Goal: Contribute content: Contribute content

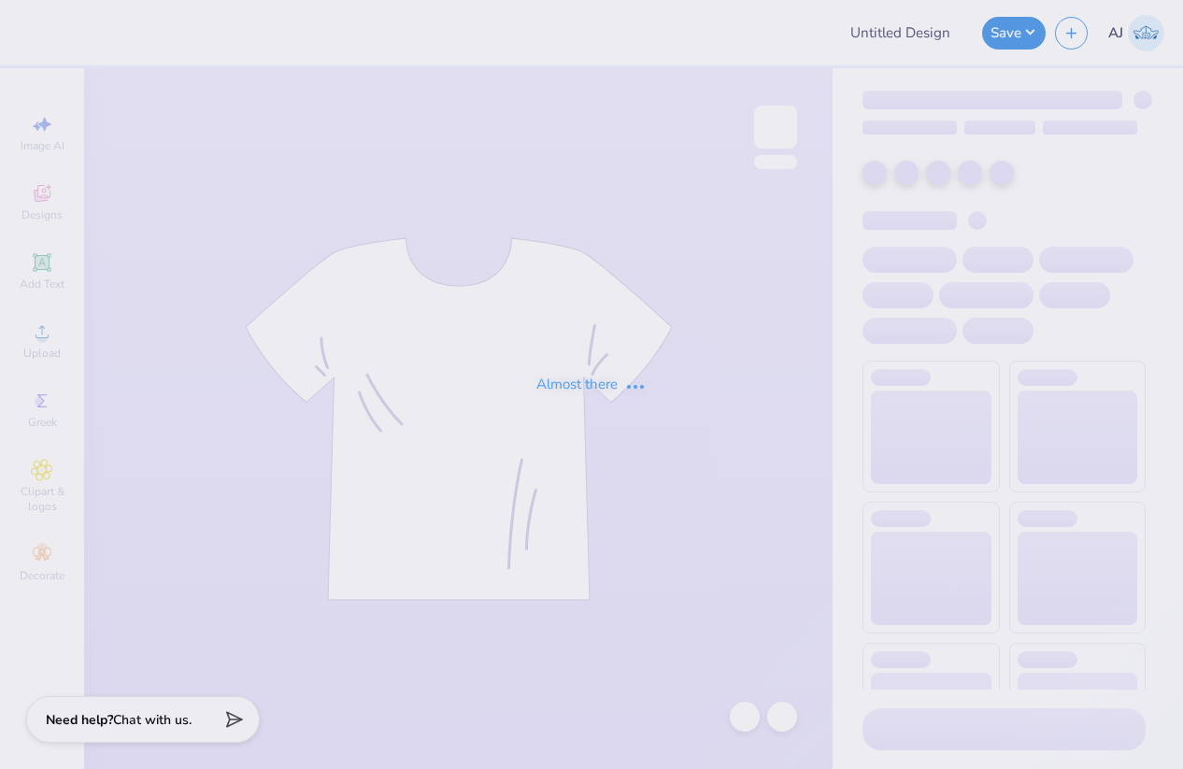
type input "The University of Texas at Austin : Lily Rowe"
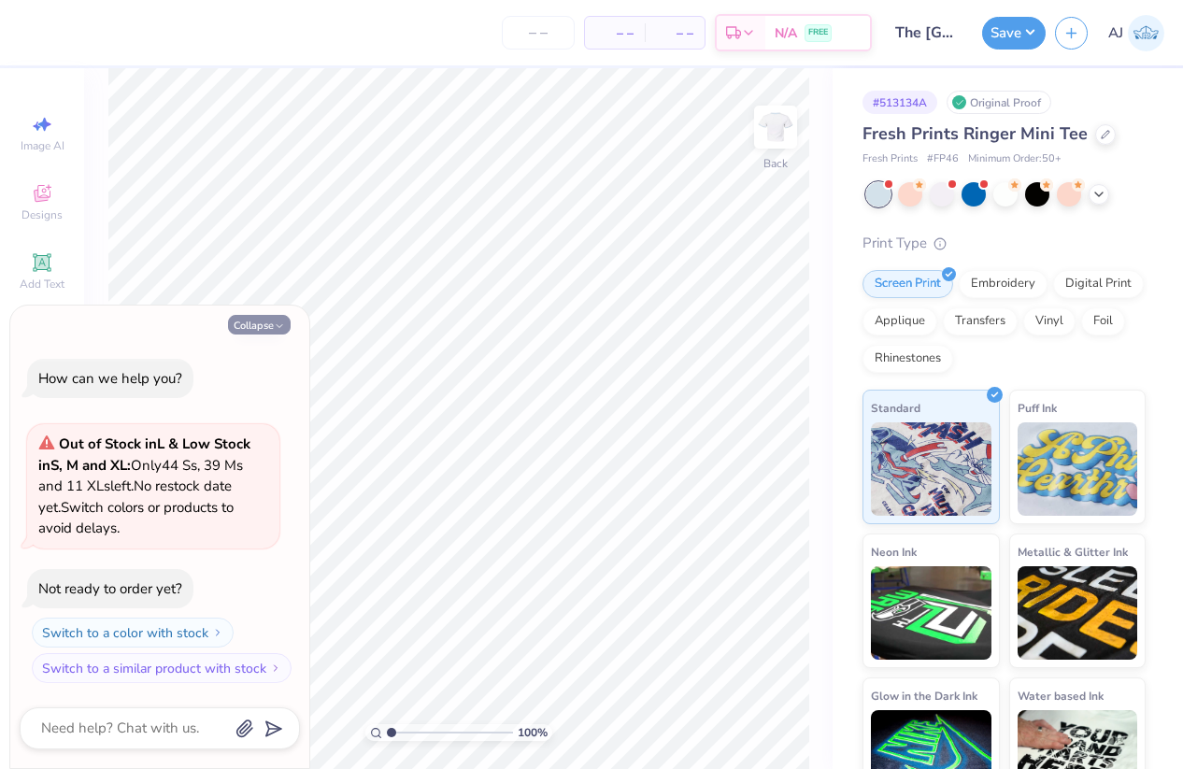
click at [275, 322] on icon "button" at bounding box center [279, 325] width 11 height 11
type textarea "x"
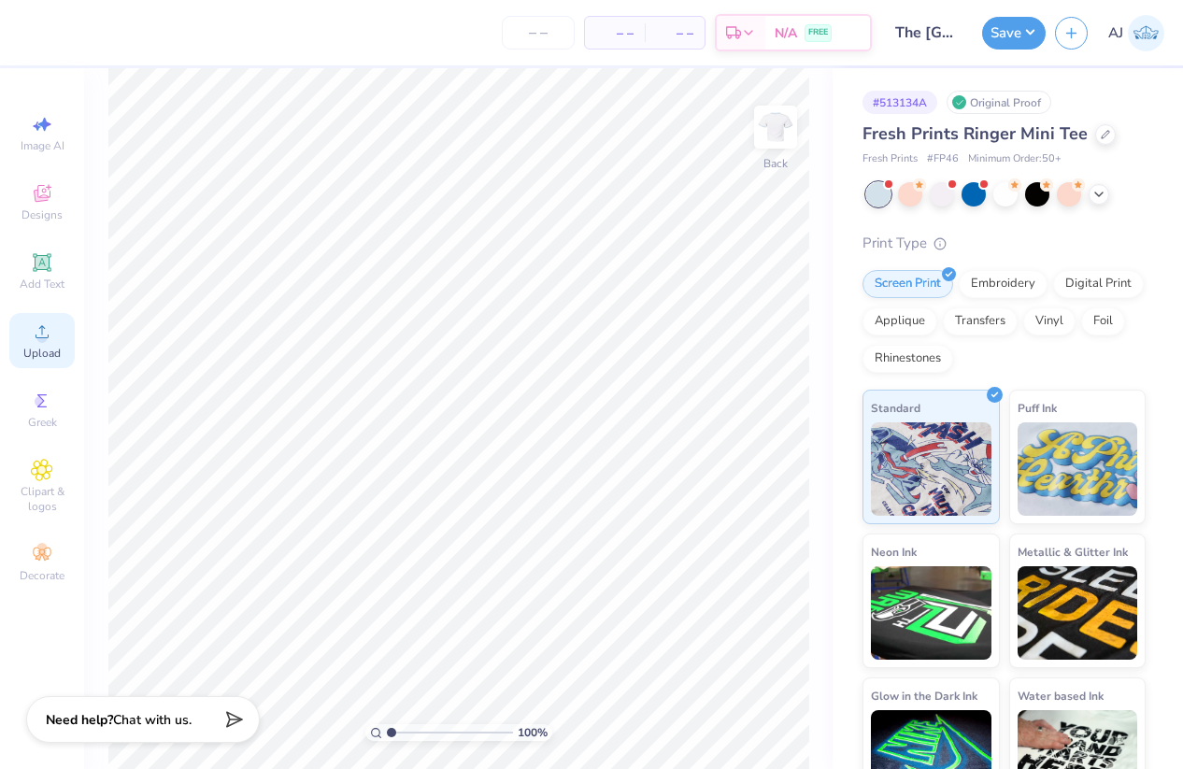
click at [49, 341] on icon at bounding box center [42, 331] width 22 height 22
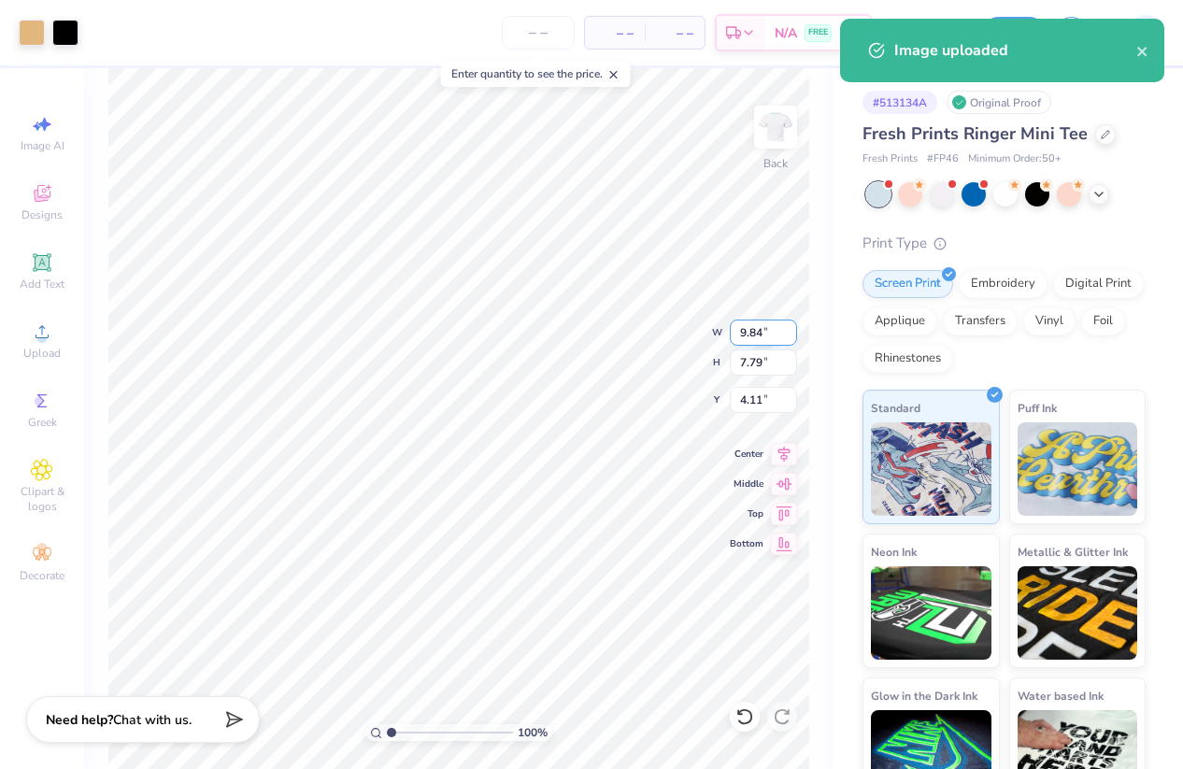
click at [755, 322] on input "9.84" at bounding box center [763, 333] width 67 height 26
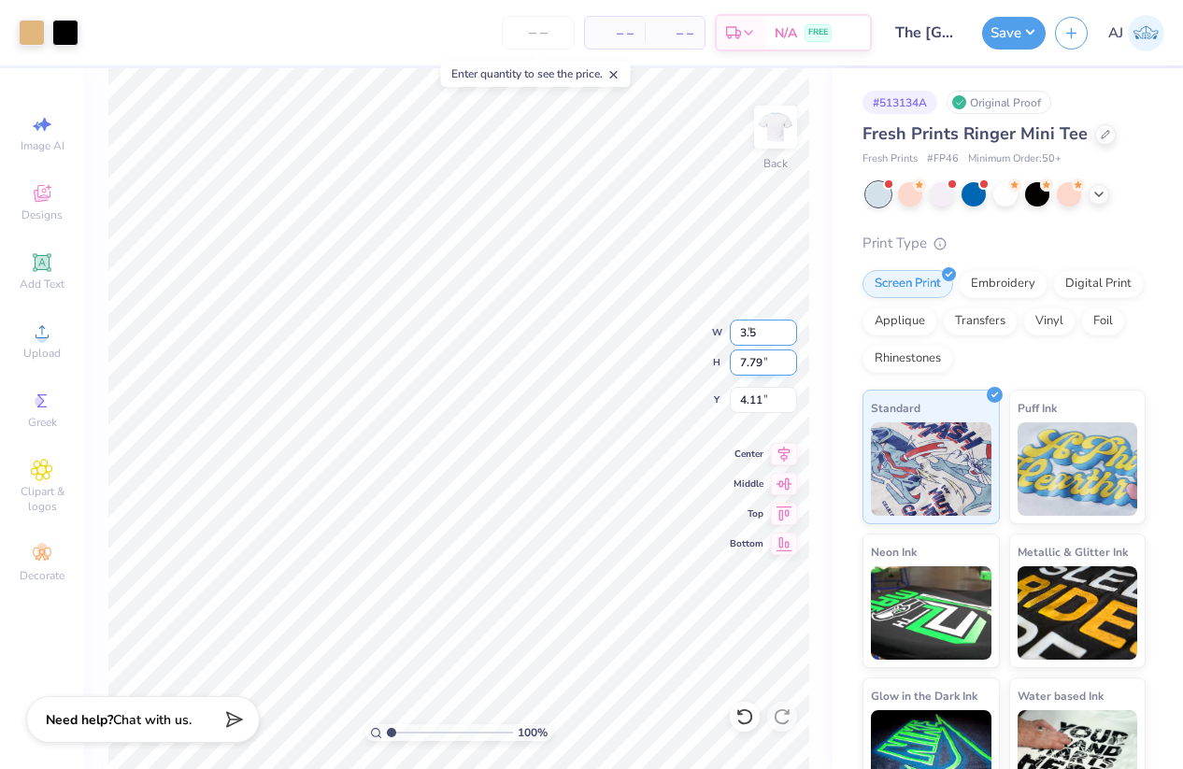
type input "3.50"
type input "2.77"
type input "3.00"
click at [791, 124] on img at bounding box center [775, 127] width 75 height 75
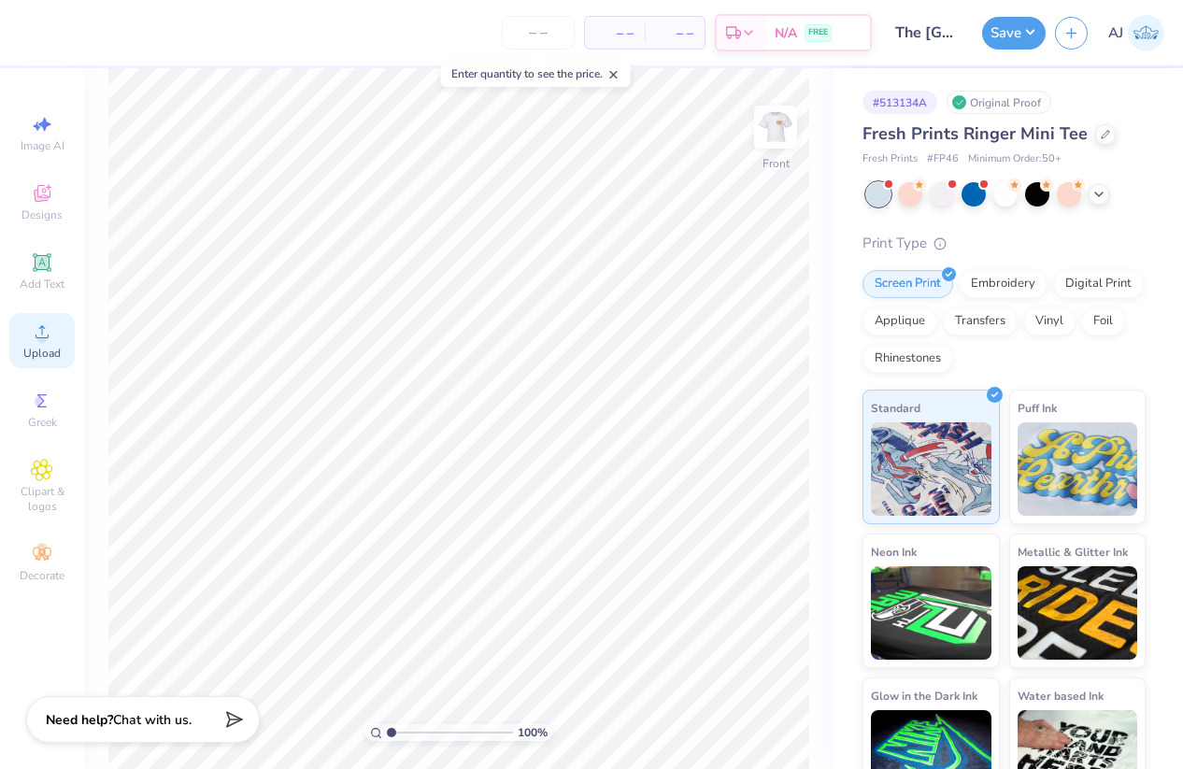
click at [48, 348] on span "Upload" at bounding box center [41, 353] width 37 height 15
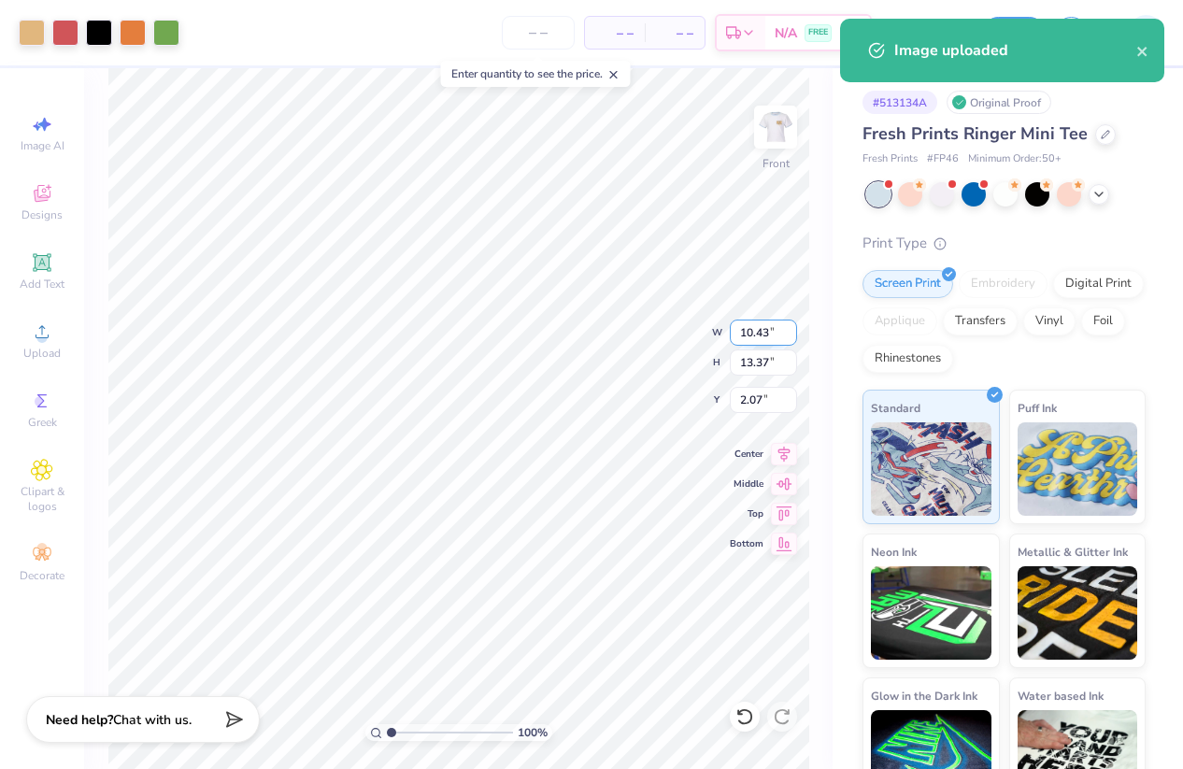
click at [742, 330] on input "10.43" at bounding box center [763, 333] width 67 height 26
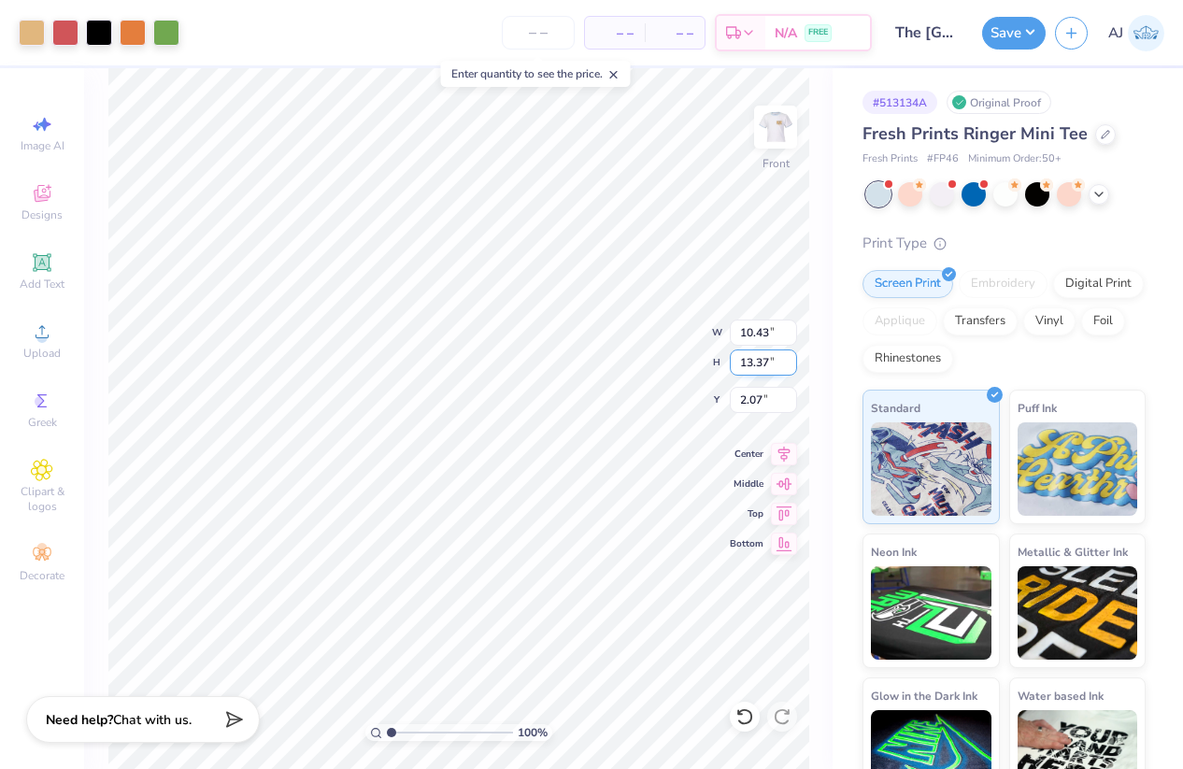
click at [755, 366] on input "13.37" at bounding box center [763, 362] width 67 height 26
type input "10"
type input "7.80"
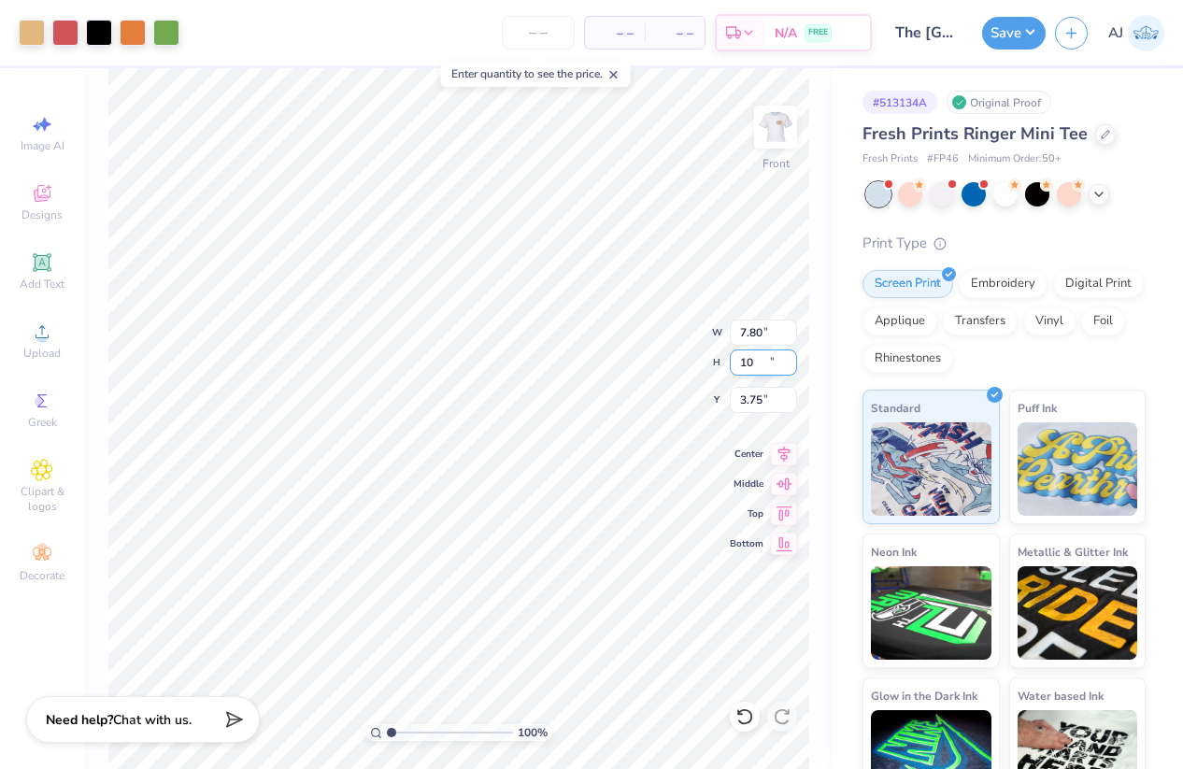
type input "10.00"
type input "3.75"
click at [756, 360] on input "10.00" at bounding box center [763, 362] width 67 height 26
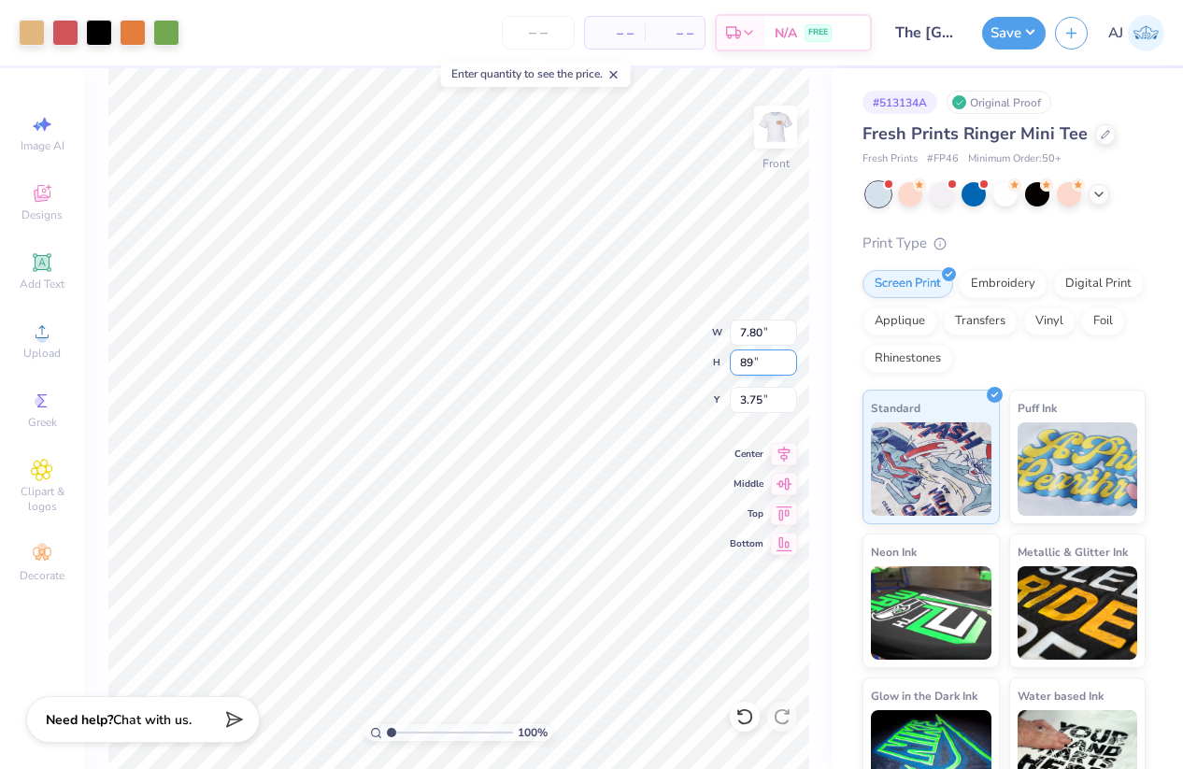
click at [750, 362] on input "89" at bounding box center [763, 362] width 67 height 26
type input "9"
type input "7.02"
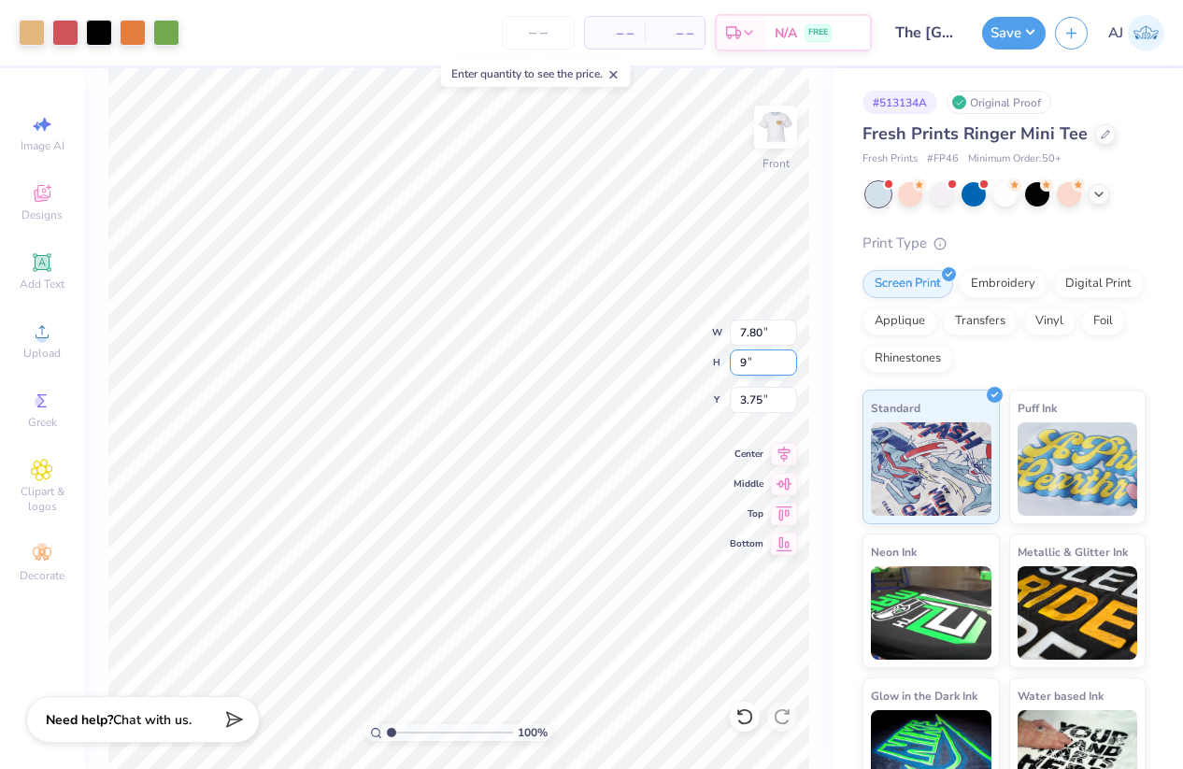
type input "9.00"
click at [765, 405] on input "4.25" at bounding box center [763, 400] width 67 height 26
click at [766, 405] on input "4.25" at bounding box center [763, 400] width 67 height 26
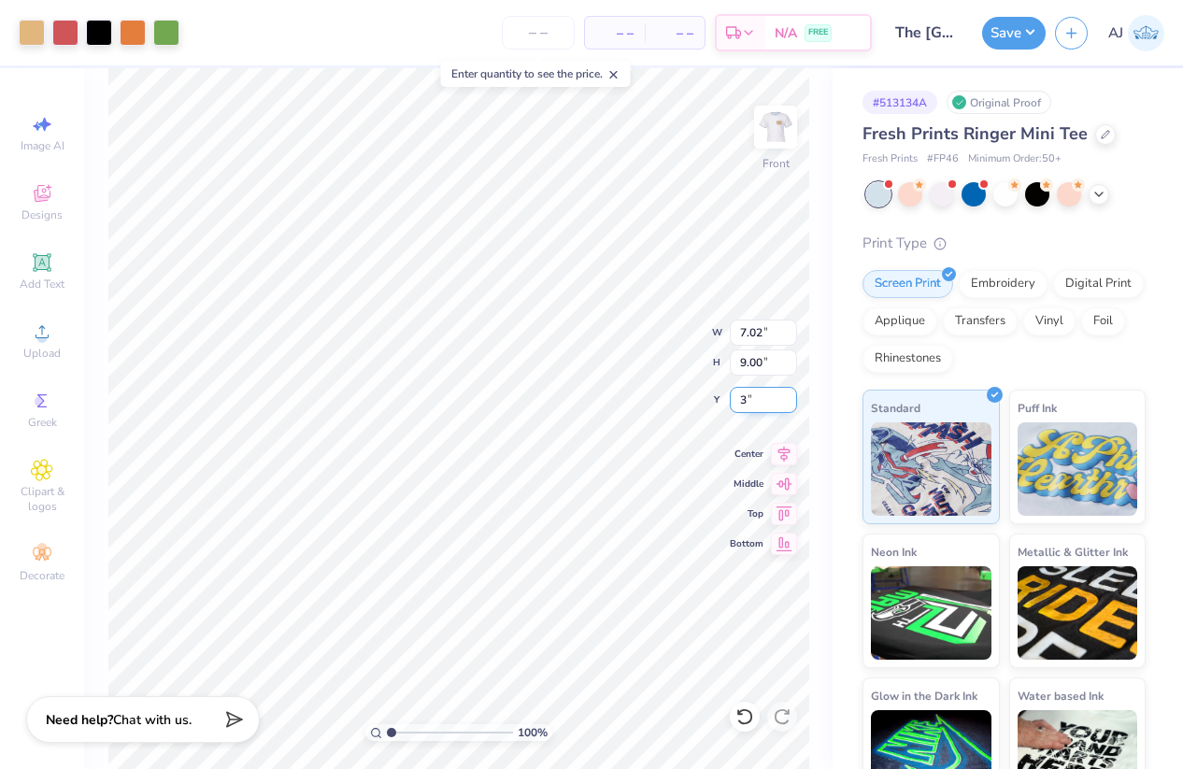
type input "3.00"
click at [768, 120] on img at bounding box center [775, 127] width 75 height 75
click at [760, 338] on input "3.50" at bounding box center [763, 333] width 67 height 26
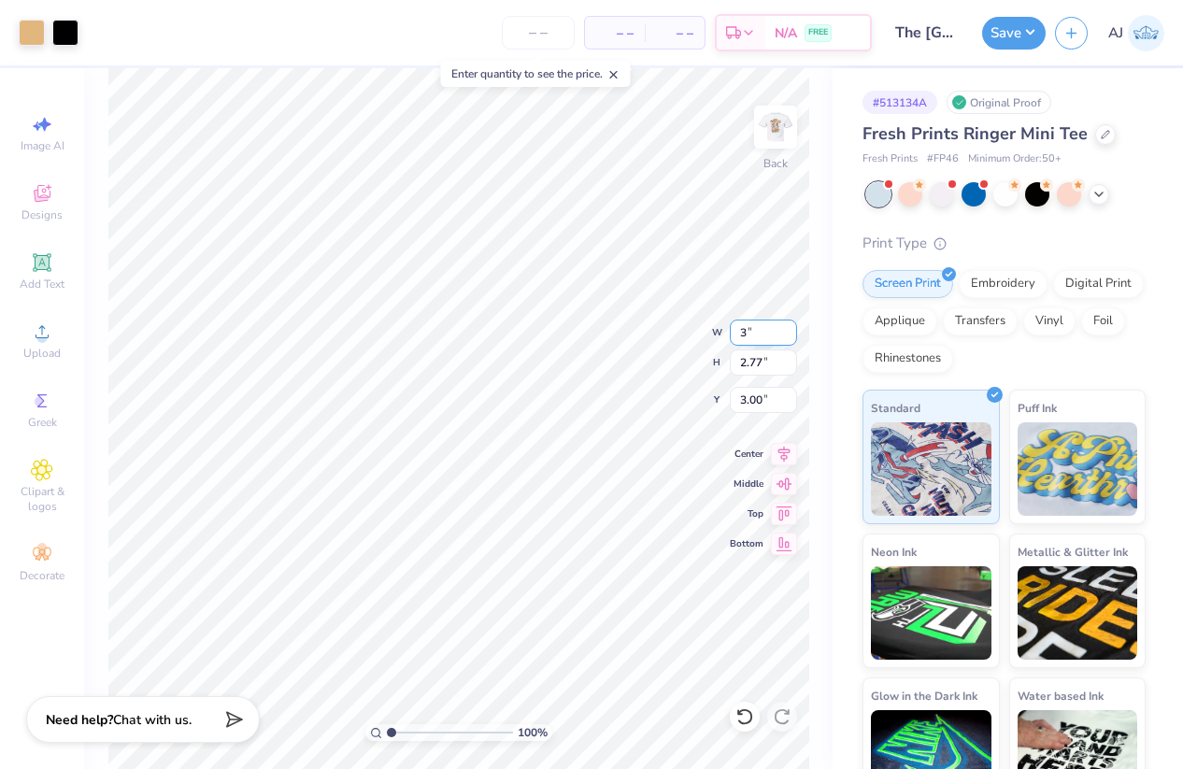
type input "3.00"
type input "2.37"
type input "3.20"
type input "3.00"
click at [770, 136] on img at bounding box center [775, 127] width 75 height 75
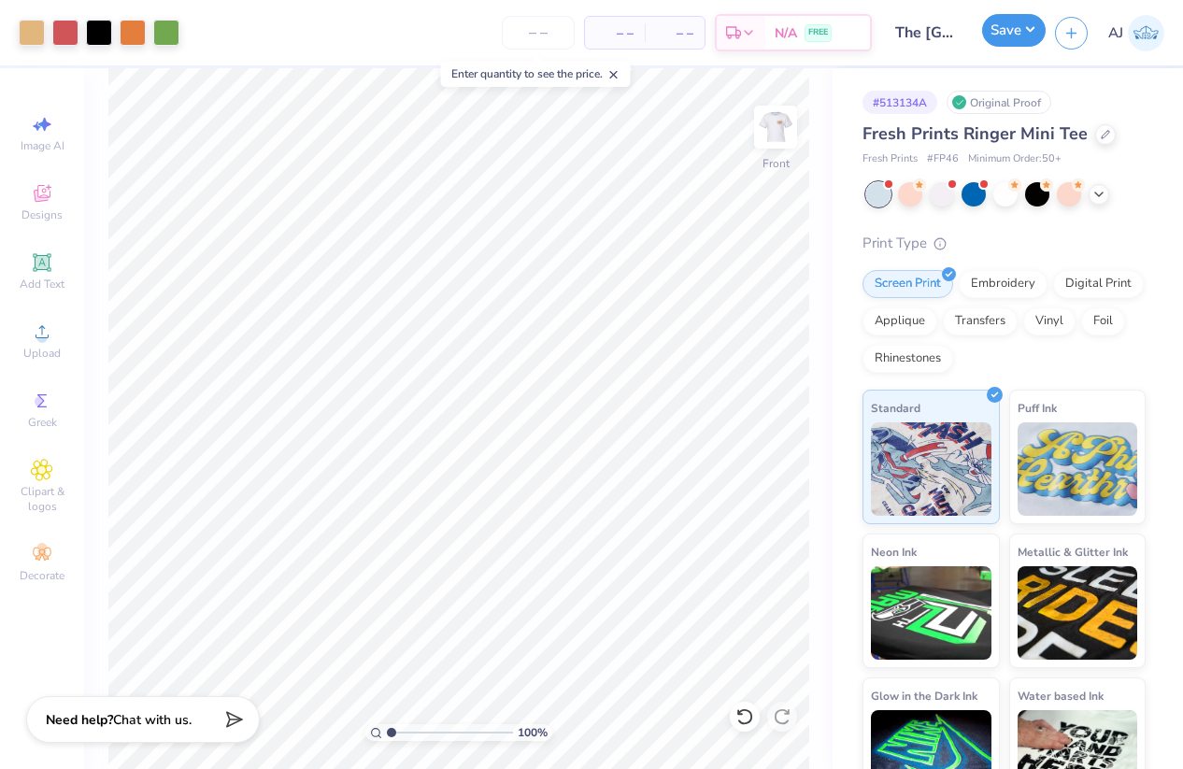
click at [1034, 32] on button "Save" at bounding box center [1014, 30] width 64 height 33
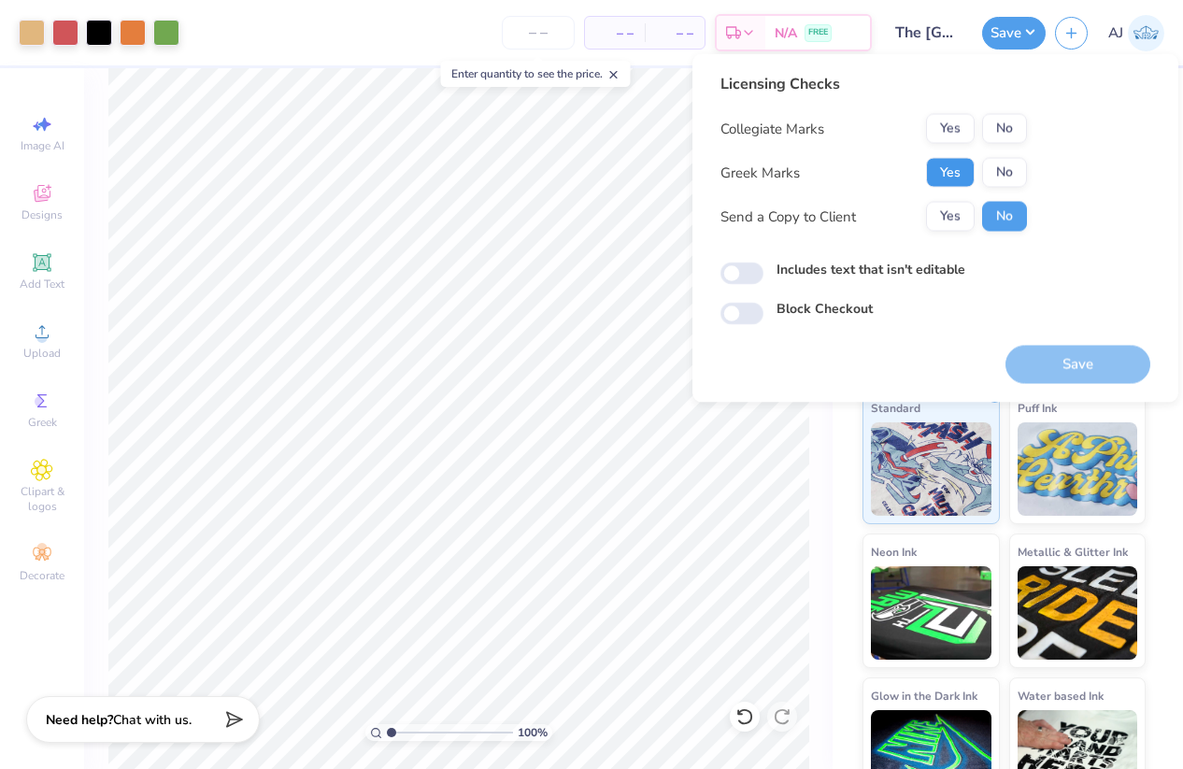
click at [953, 173] on button "Yes" at bounding box center [950, 173] width 49 height 30
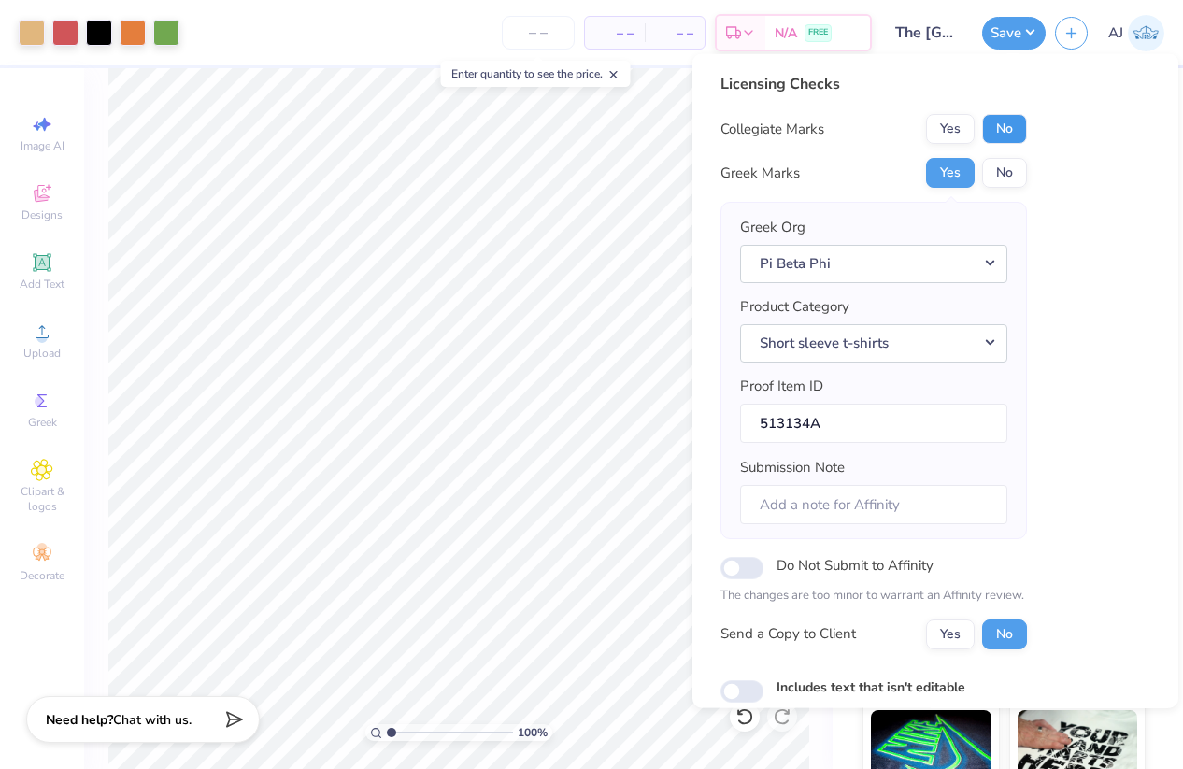
click at [1005, 124] on button "No" at bounding box center [1004, 129] width 45 height 30
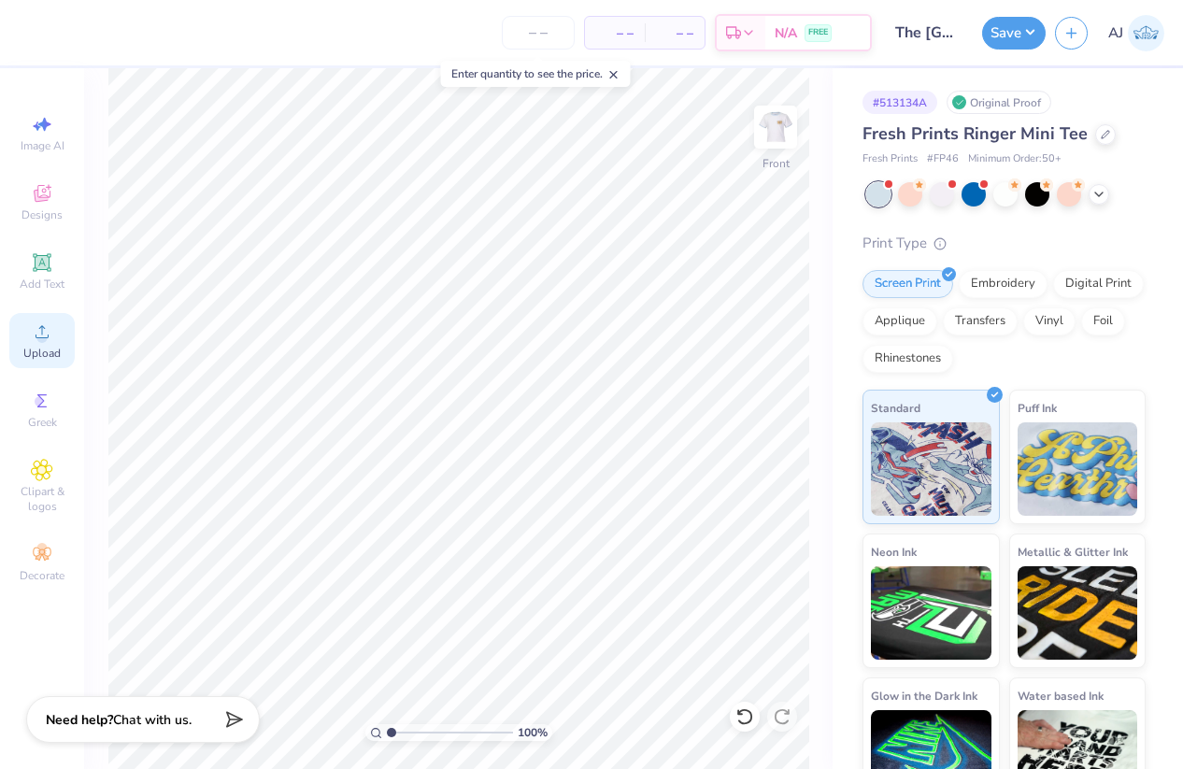
click at [50, 341] on icon at bounding box center [42, 331] width 22 height 22
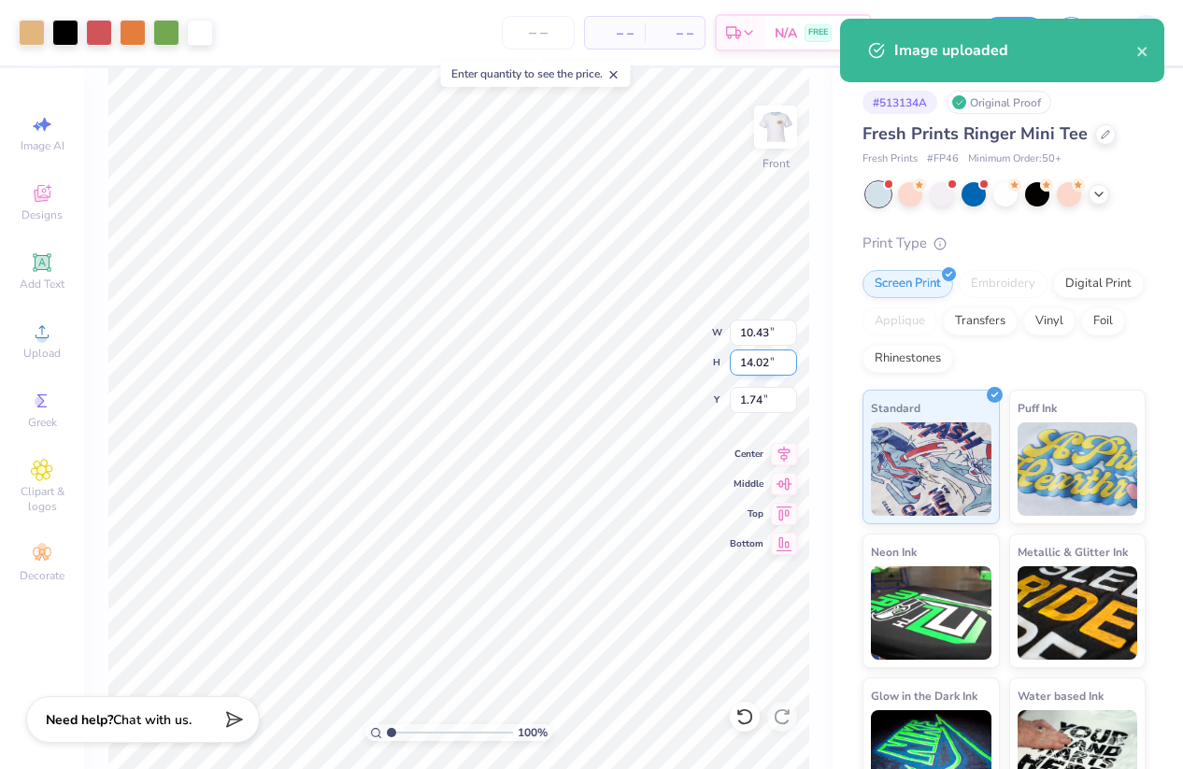
click at [742, 355] on input "14.02" at bounding box center [763, 362] width 67 height 26
type input "10"
type input "7.44"
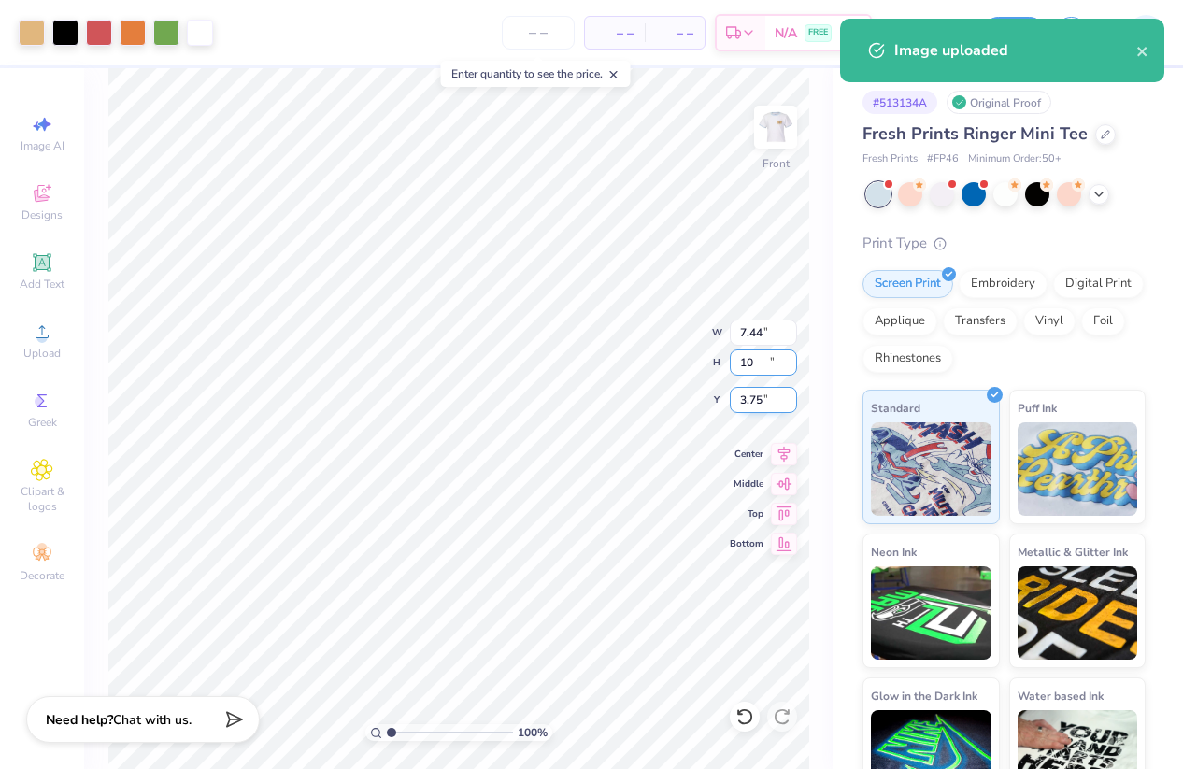
type input "10.00"
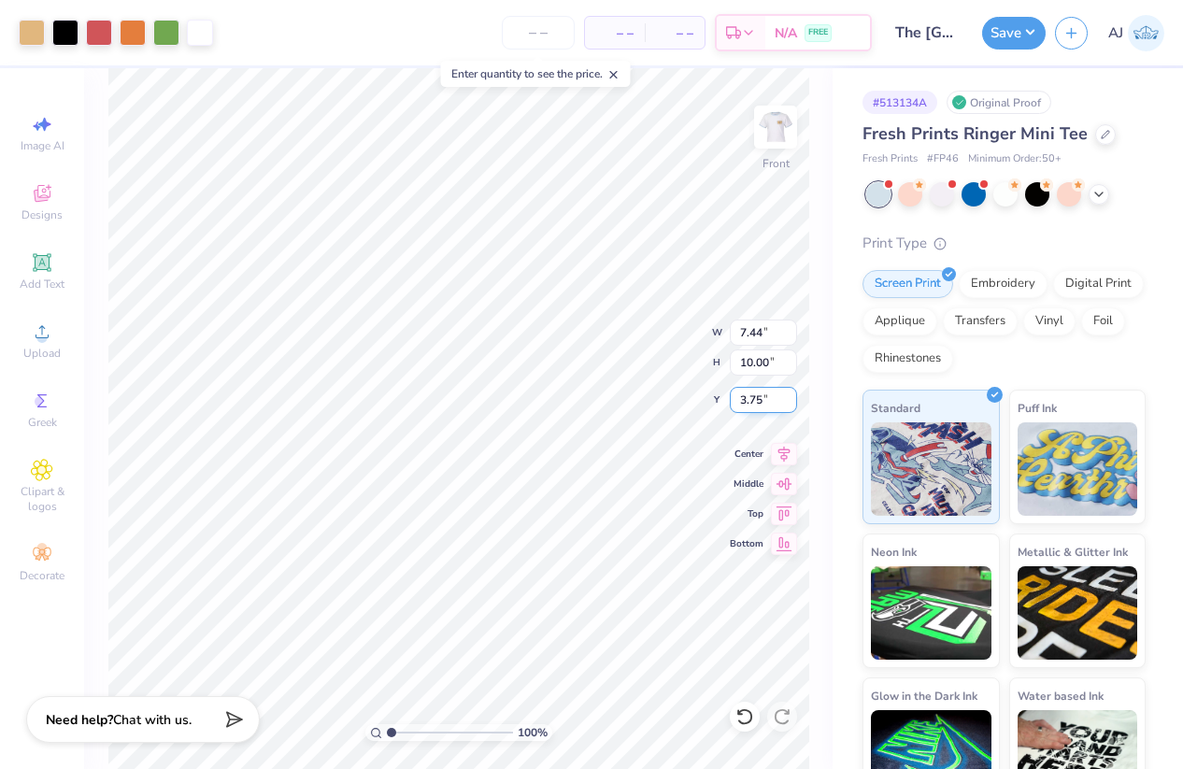
click at [757, 397] on input "3.75" at bounding box center [763, 400] width 67 height 26
type input "3.00"
click at [762, 371] on input "10.00" at bounding box center [763, 362] width 67 height 26
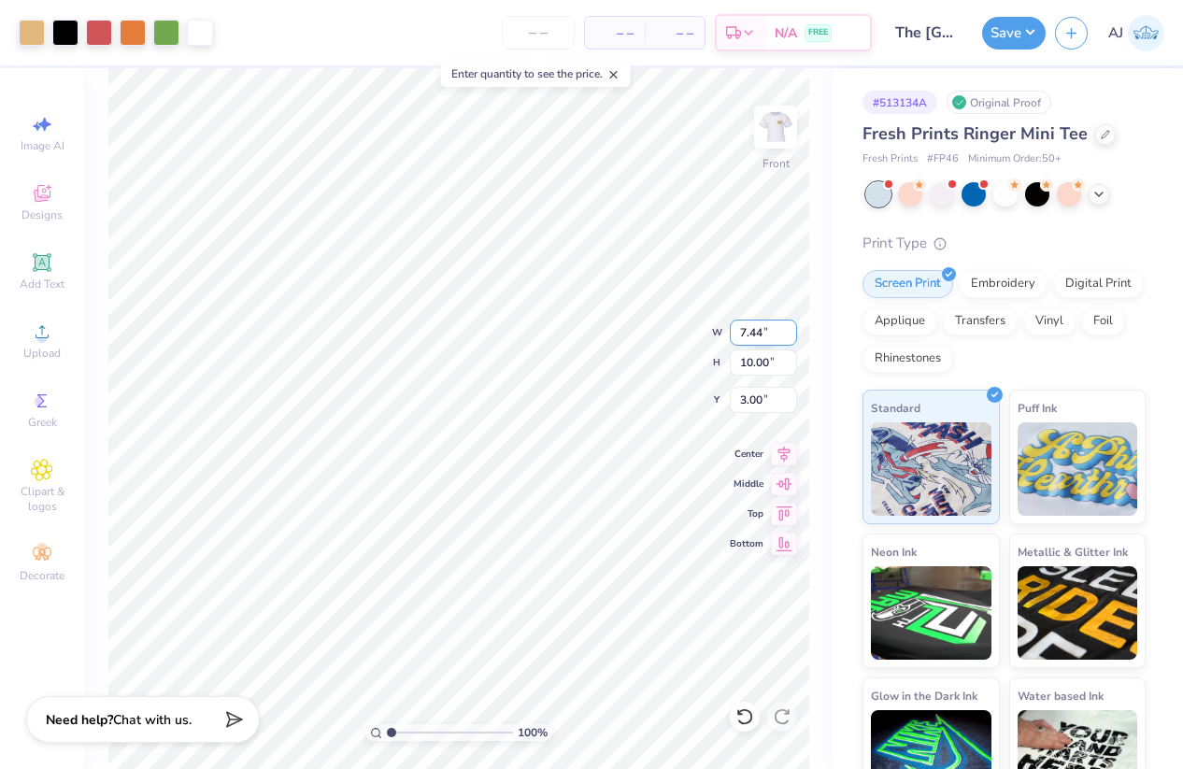
click at [754, 334] on input "7.44" at bounding box center [763, 333] width 67 height 26
type input "7.00"
type input "9.41"
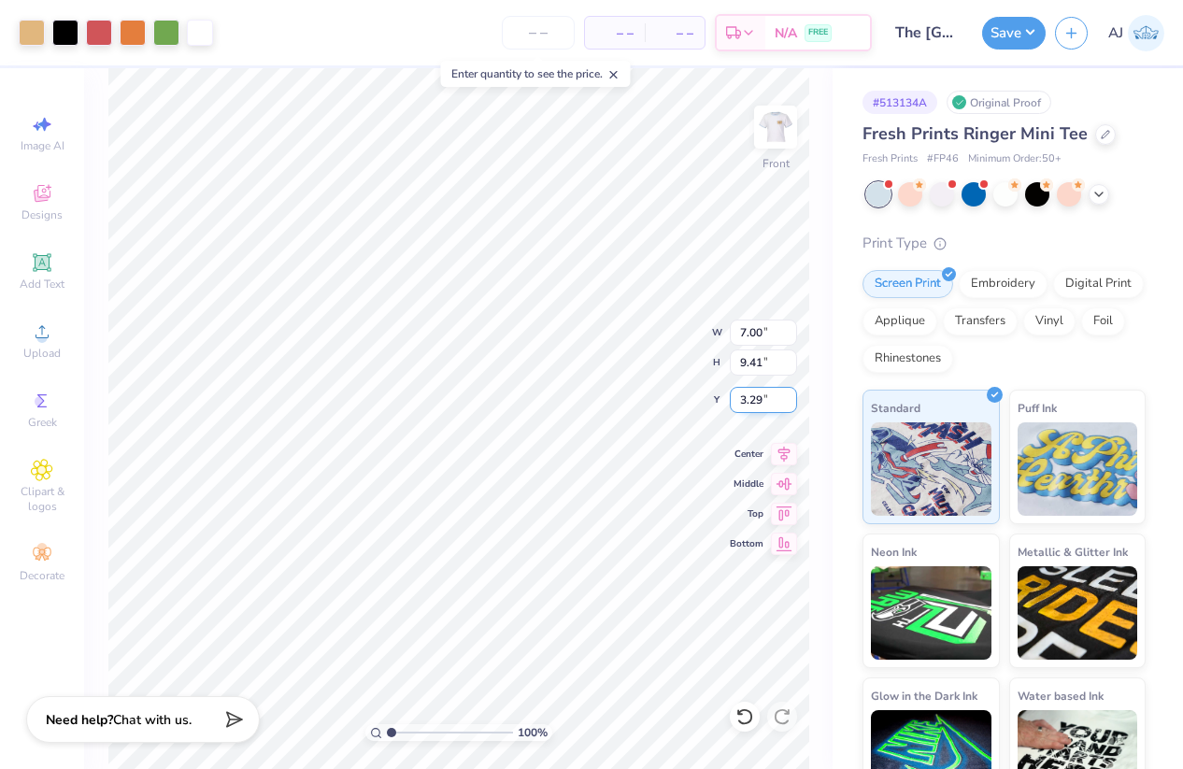
click at [749, 401] on input "3.29" at bounding box center [763, 400] width 67 height 26
type input "3.00"
click at [775, 129] on img at bounding box center [775, 127] width 75 height 75
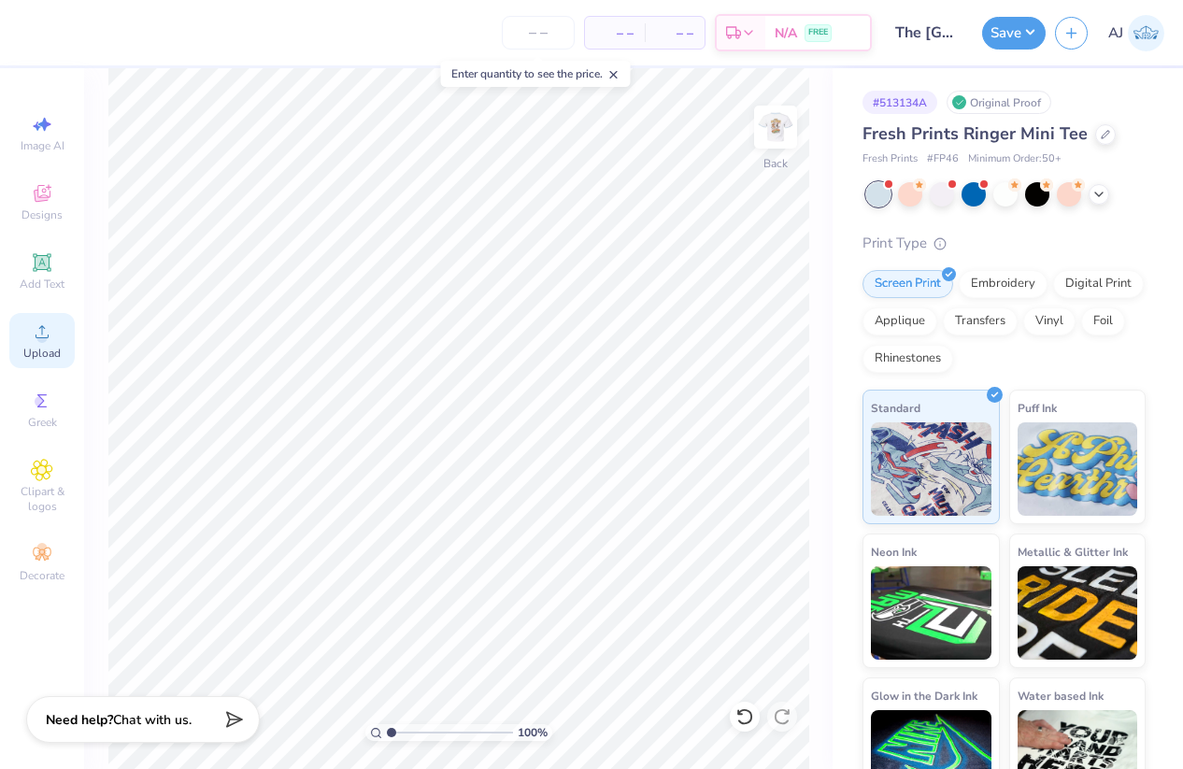
click at [33, 351] on span "Upload" at bounding box center [41, 353] width 37 height 15
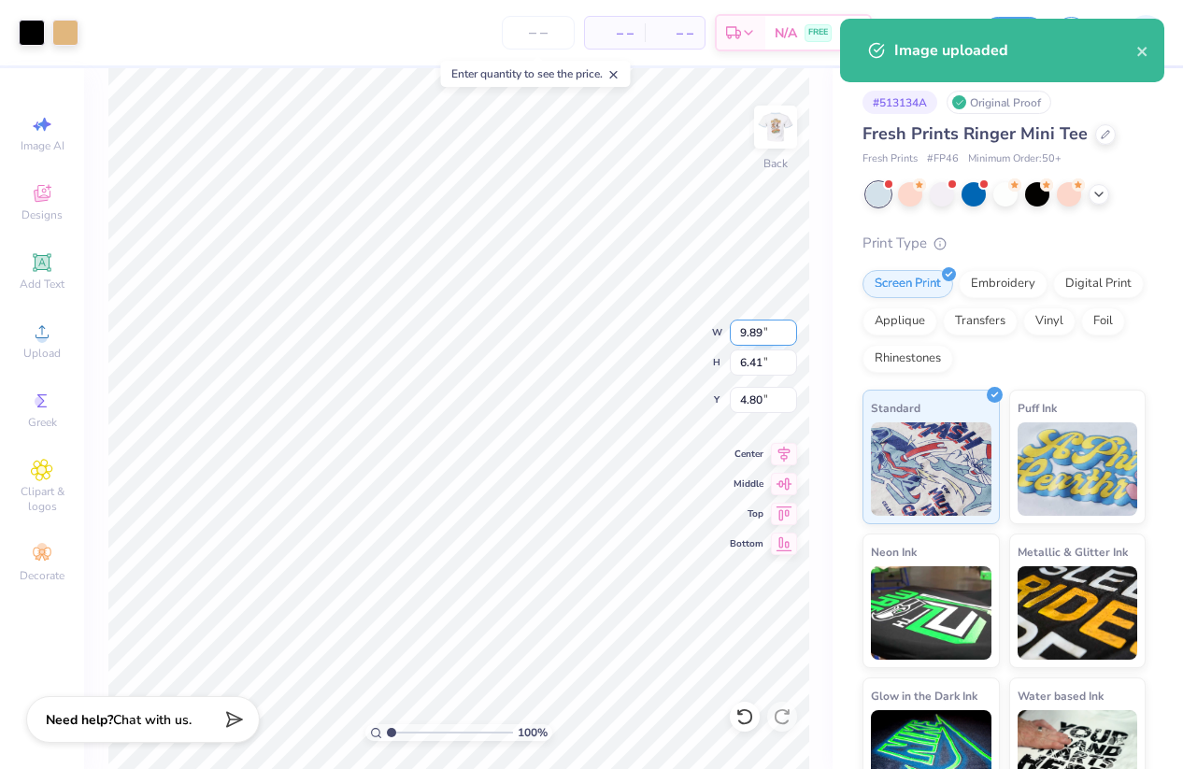
click at [744, 334] on input "9.89" at bounding box center [763, 333] width 67 height 26
type input "3.00"
type input "1.94"
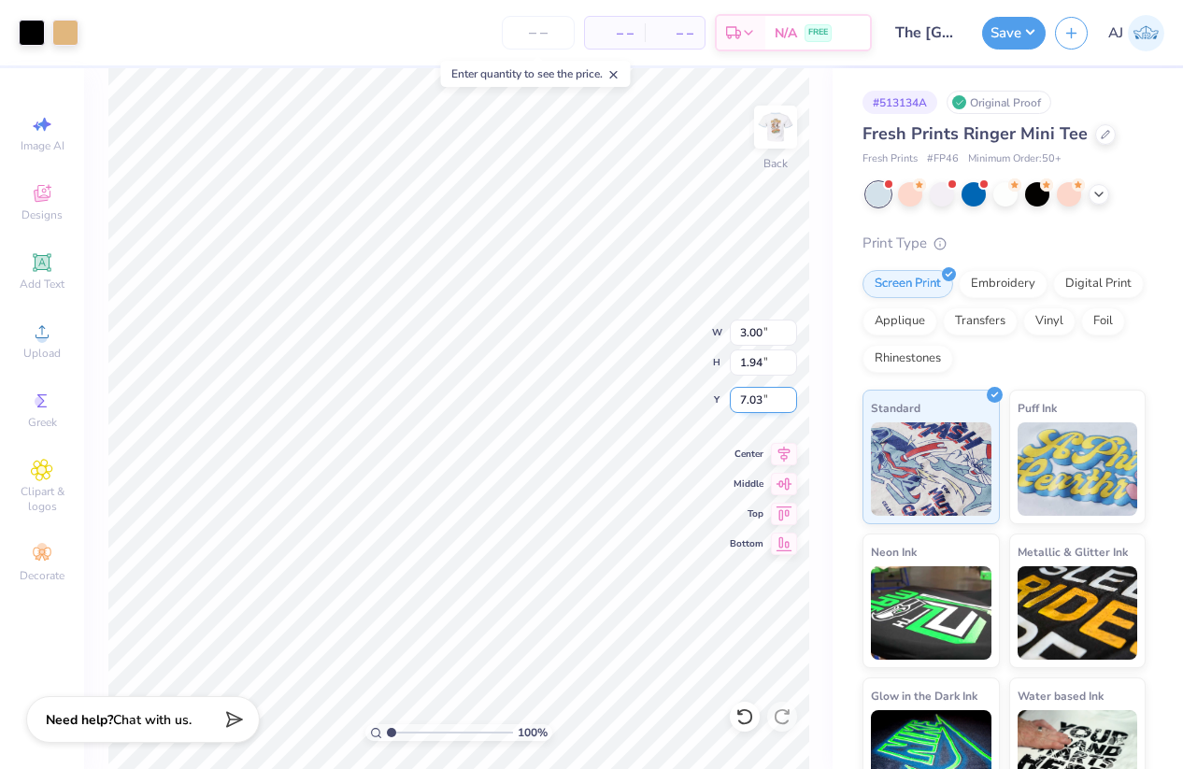
click at [747, 402] on input "7.03" at bounding box center [763, 400] width 67 height 26
type input "3.00"
click at [1029, 31] on button "Save" at bounding box center [1014, 30] width 64 height 33
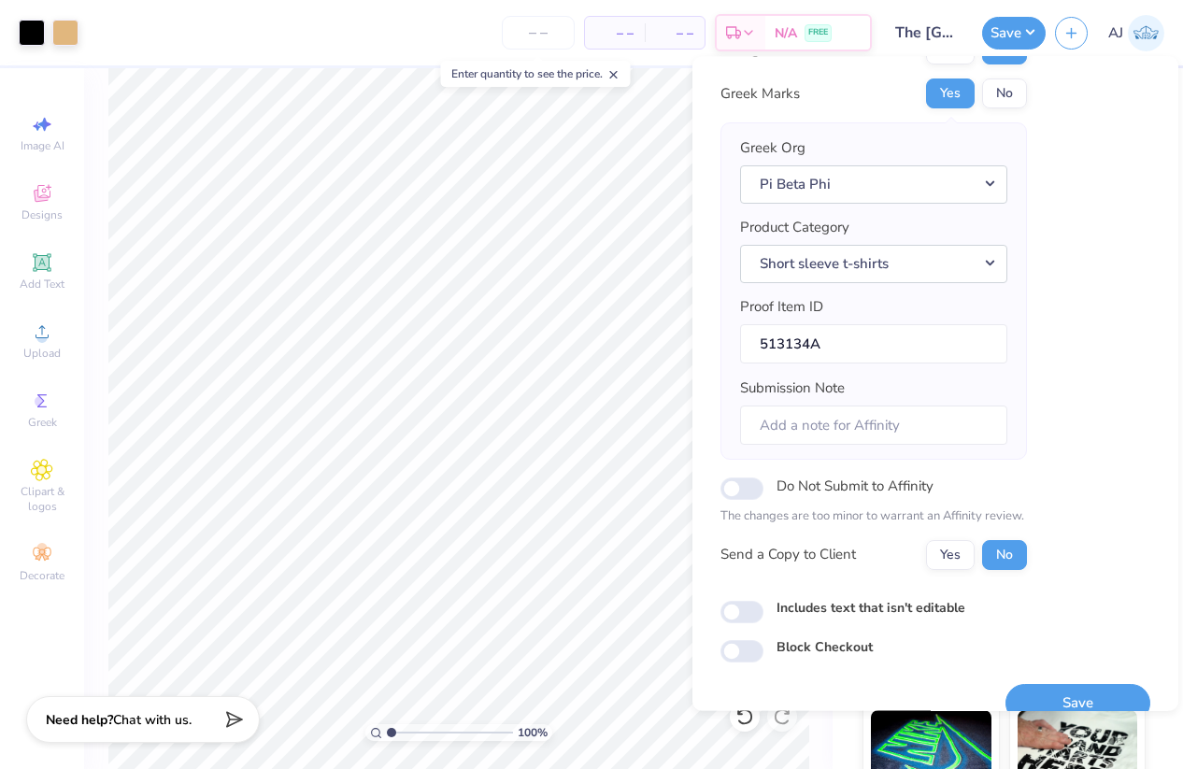
scroll to position [111, 0]
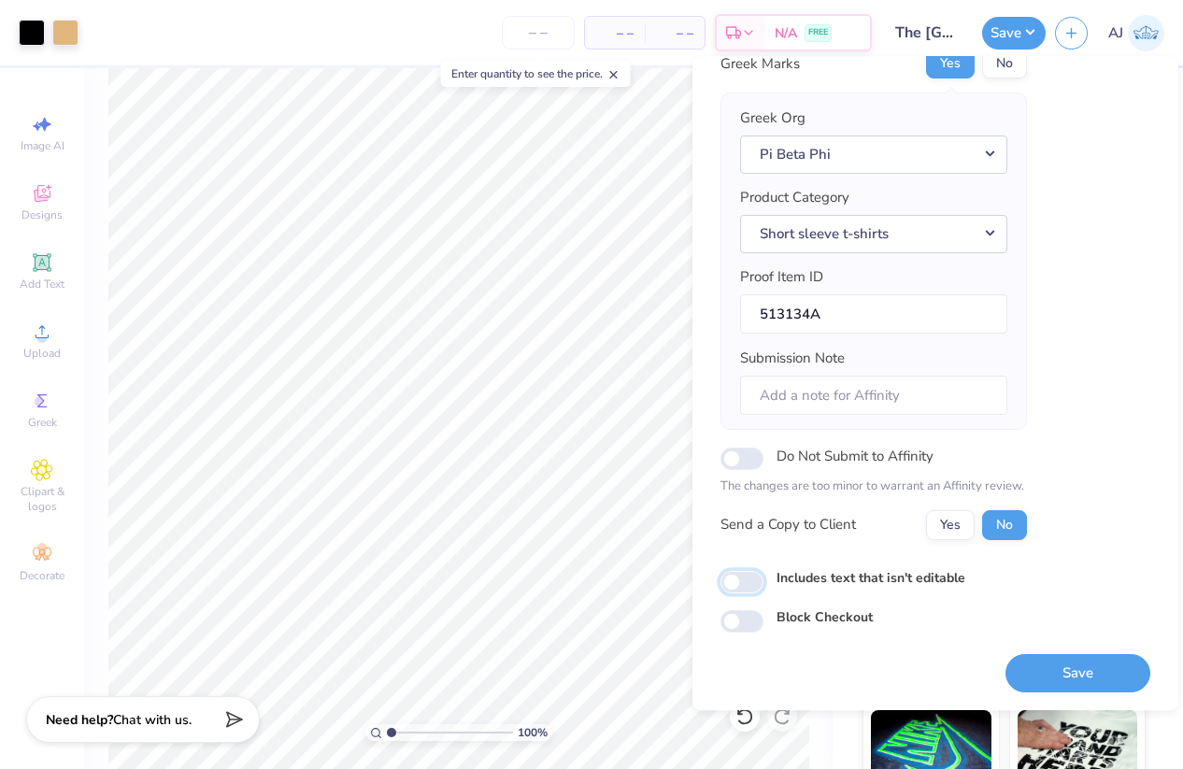
click at [746, 576] on input "Includes text that isn't editable" at bounding box center [741, 582] width 43 height 22
checkbox input "true"
click at [1048, 665] on button "Save" at bounding box center [1077, 673] width 145 height 38
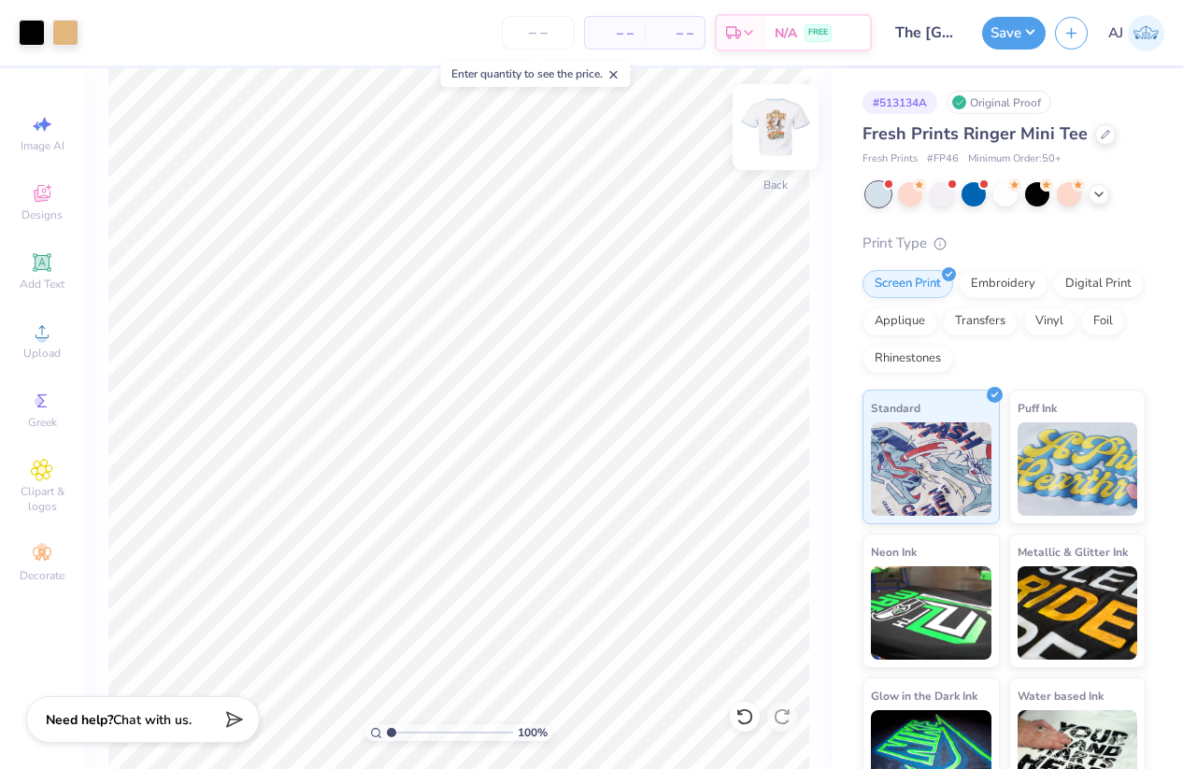
click at [796, 134] on img at bounding box center [775, 127] width 75 height 75
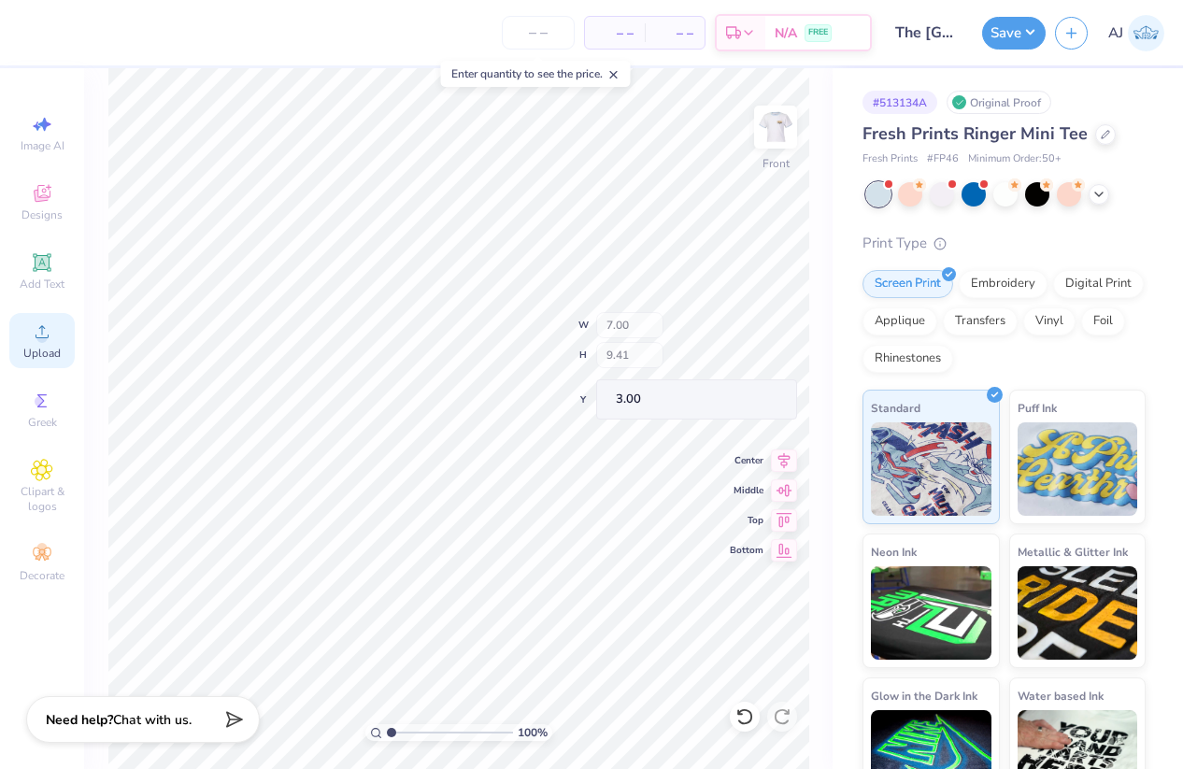
click at [36, 346] on span "Upload" at bounding box center [41, 353] width 37 height 15
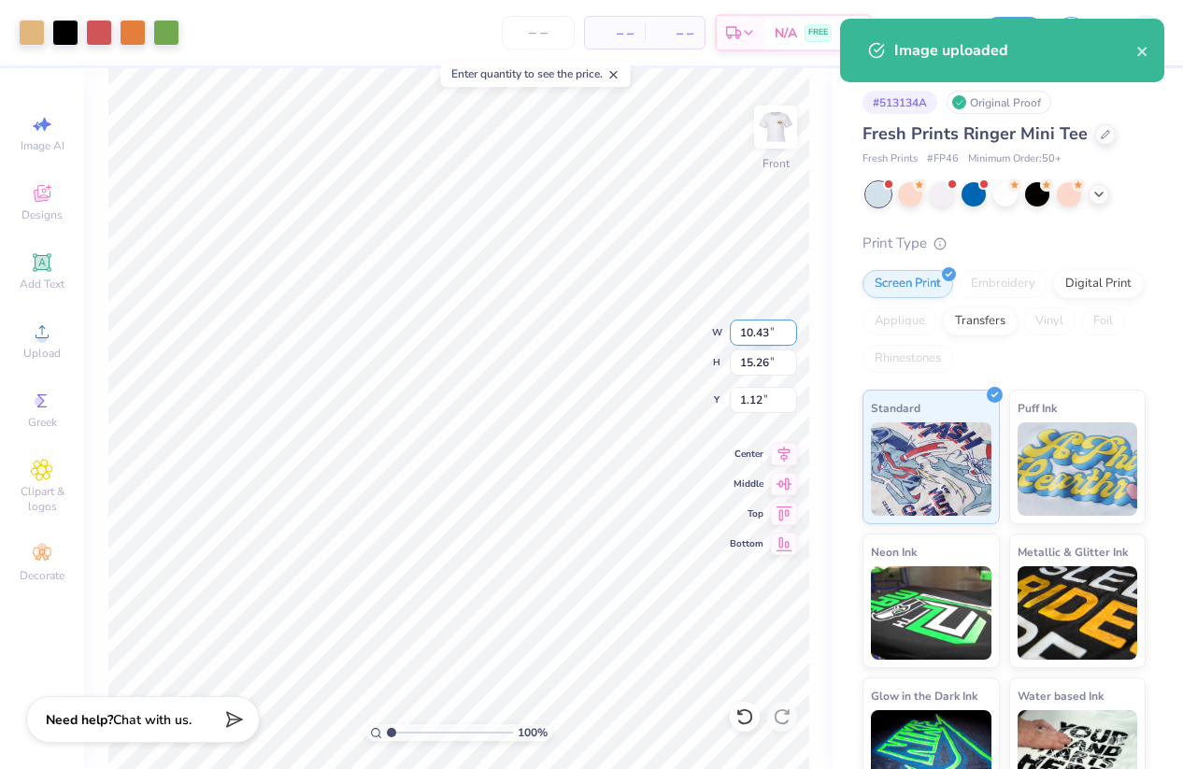
click at [753, 334] on input "10.43" at bounding box center [763, 333] width 67 height 26
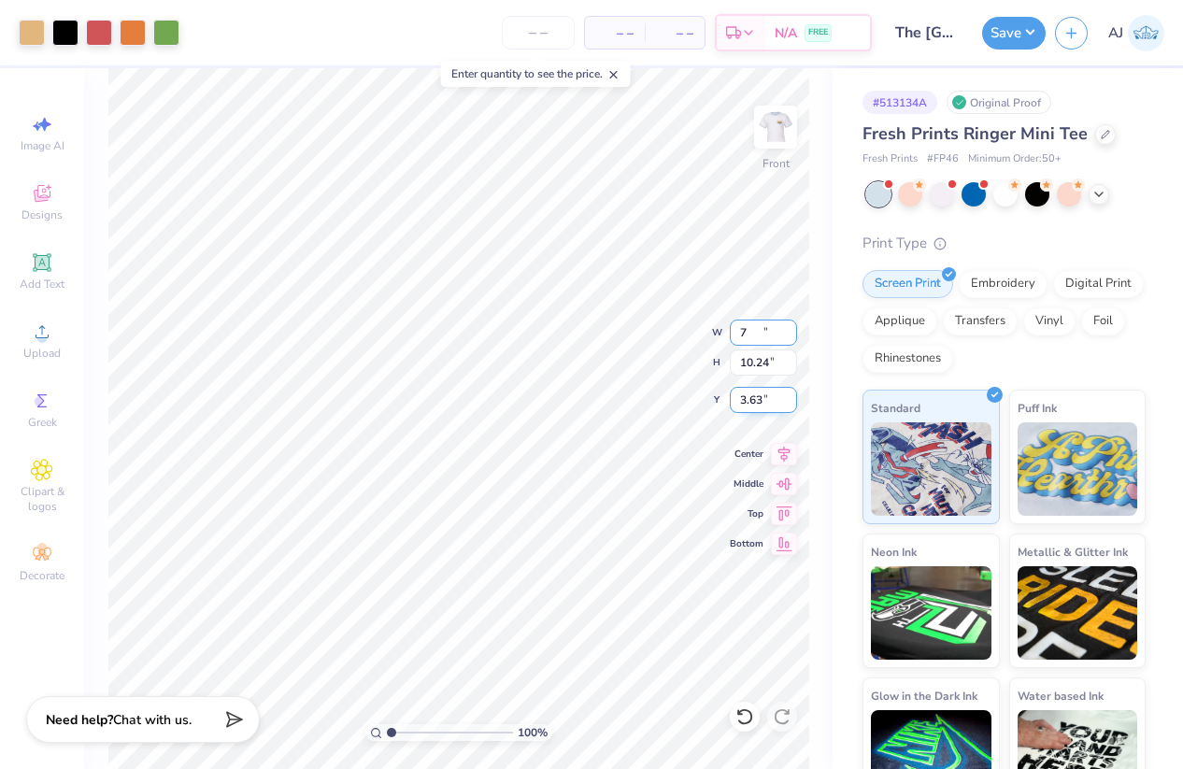
type input "7.00"
type input "10.24"
click at [749, 401] on input "3.63" at bounding box center [763, 400] width 67 height 26
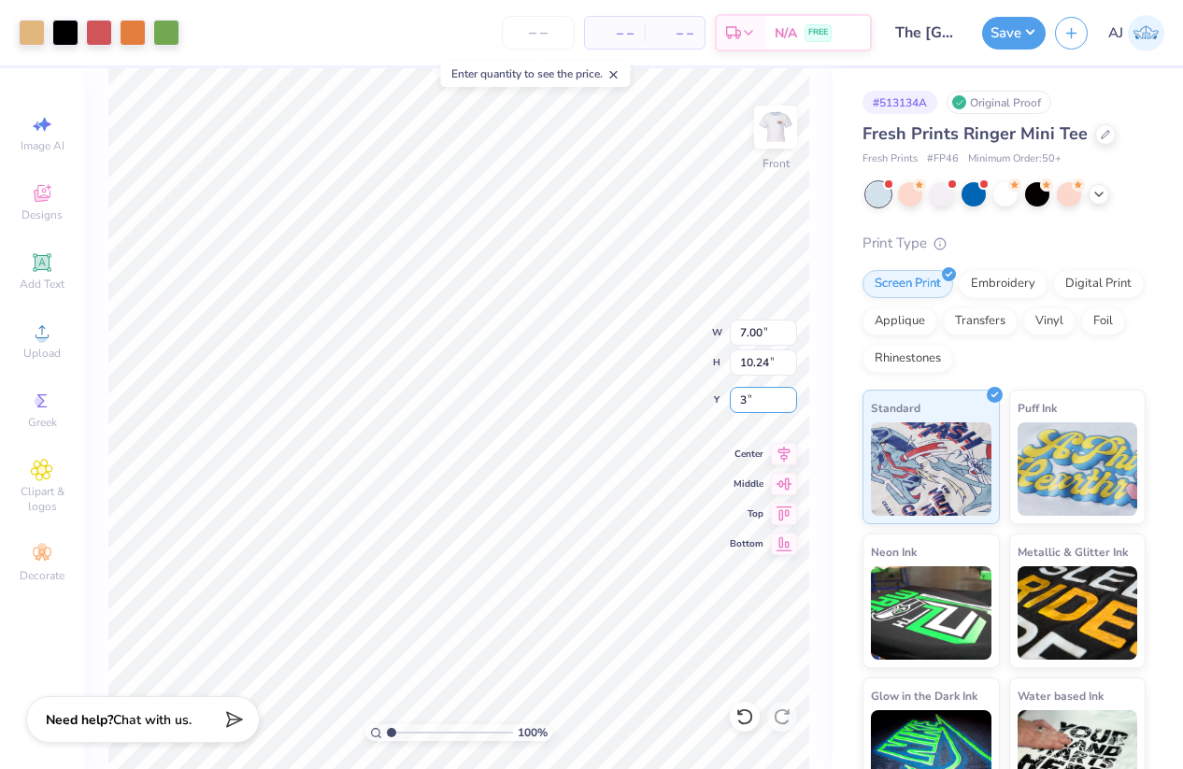
type input "3.00"
click at [1030, 34] on button "Save" at bounding box center [1014, 30] width 64 height 33
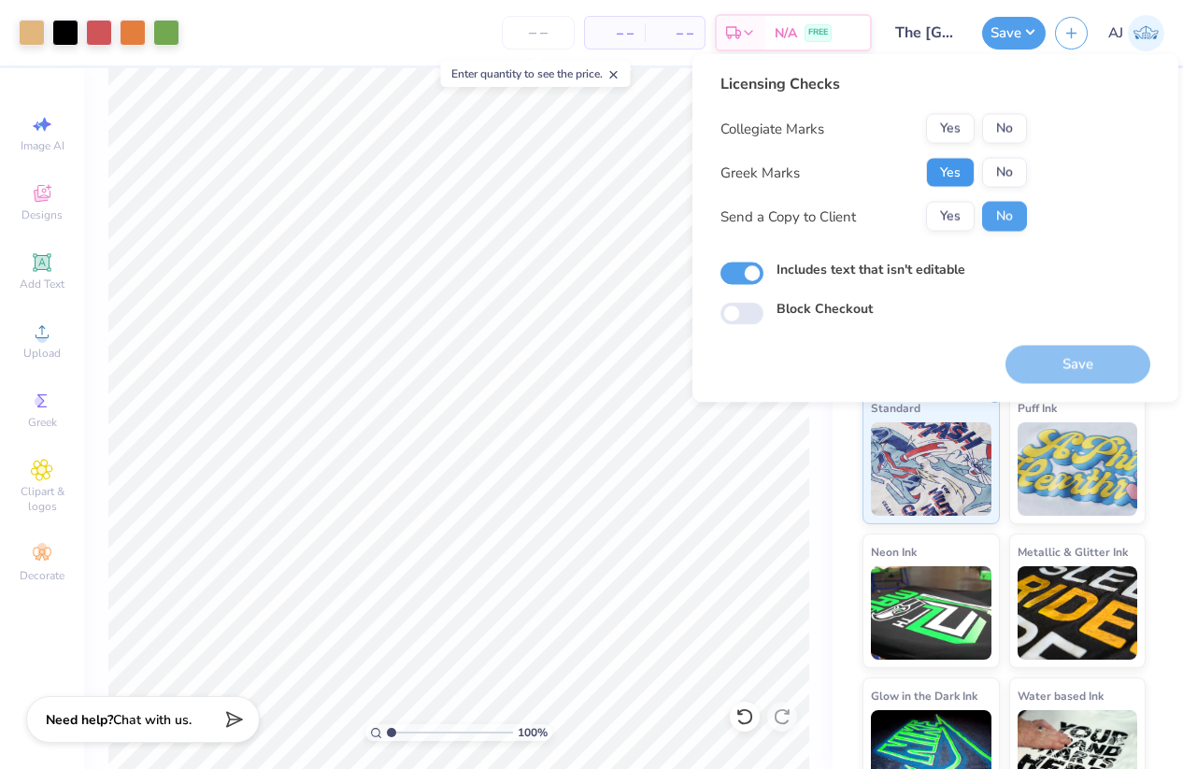
click at [949, 179] on button "Yes" at bounding box center [950, 173] width 49 height 30
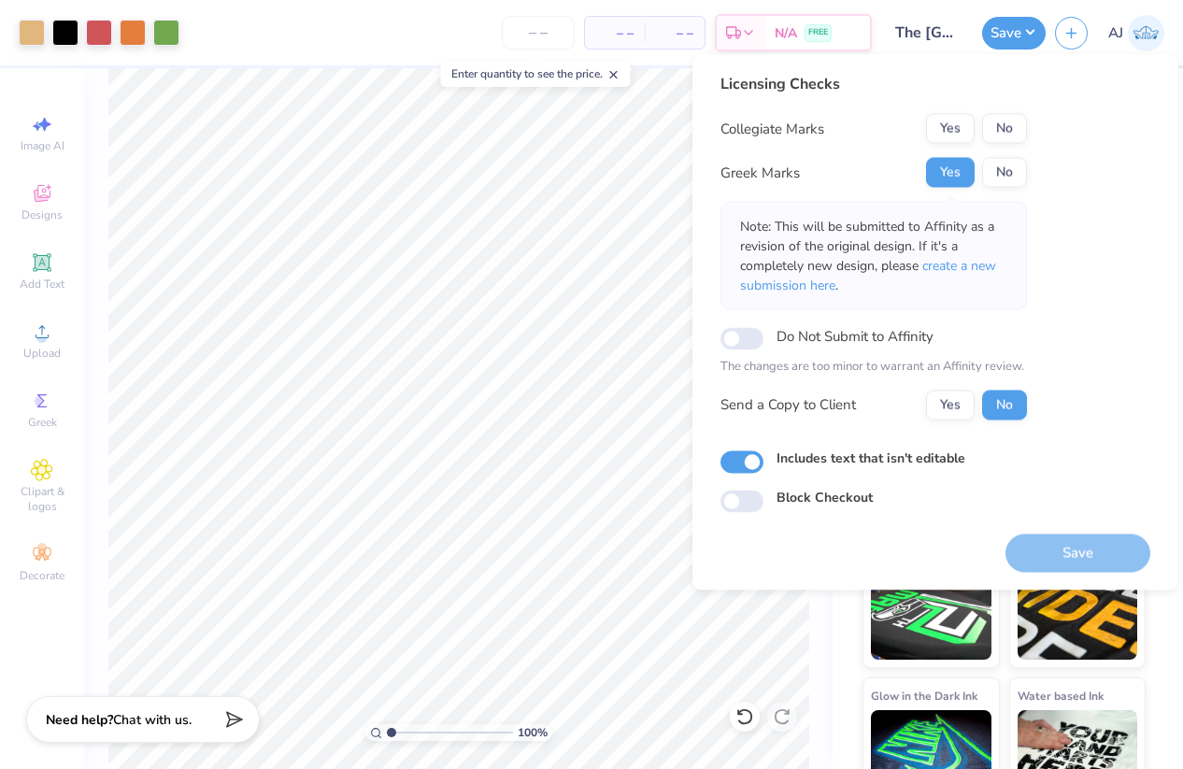
click at [951, 121] on button "Yes" at bounding box center [950, 129] width 49 height 30
click at [1049, 542] on button "Save" at bounding box center [1077, 552] width 145 height 38
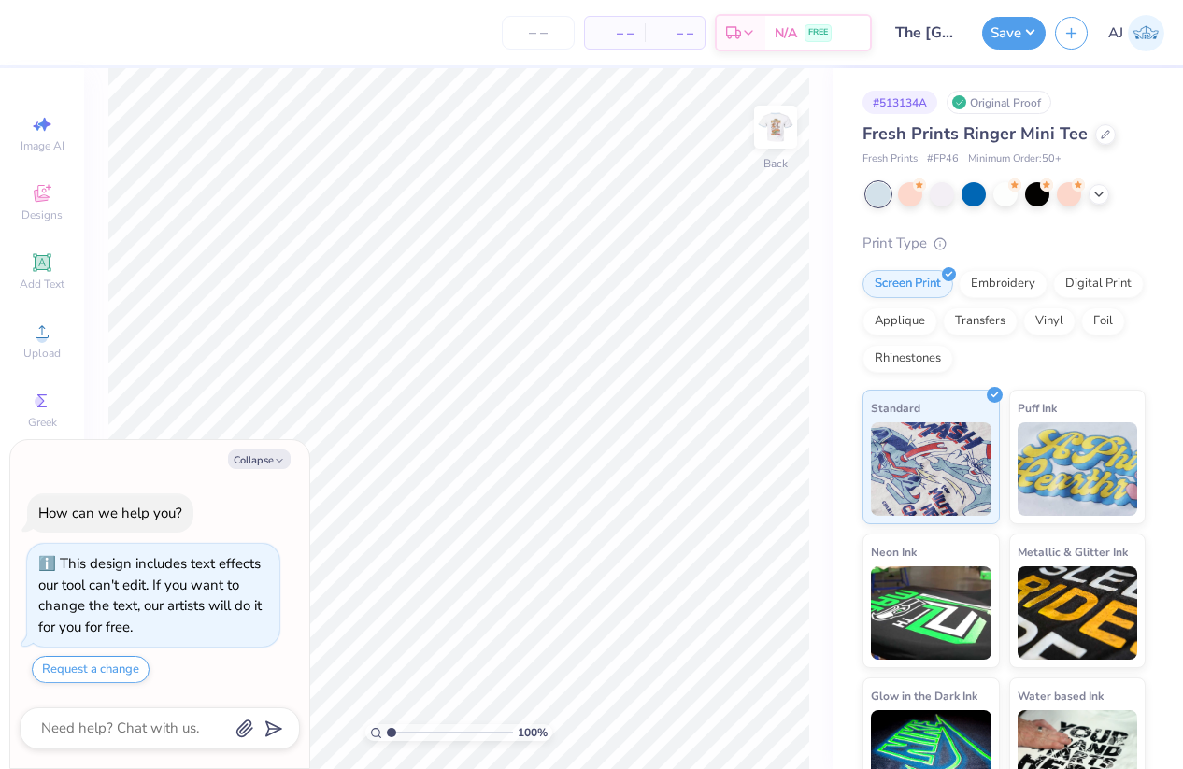
type textarea "x"
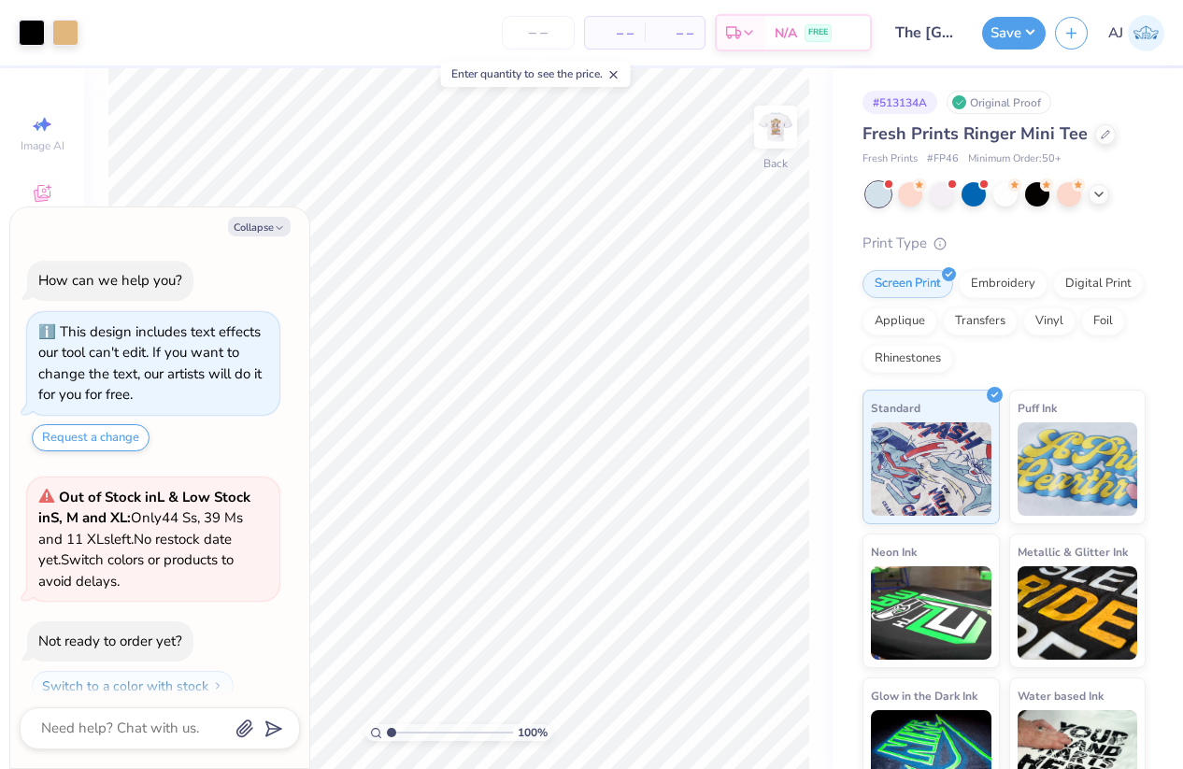
scroll to position [52, 0]
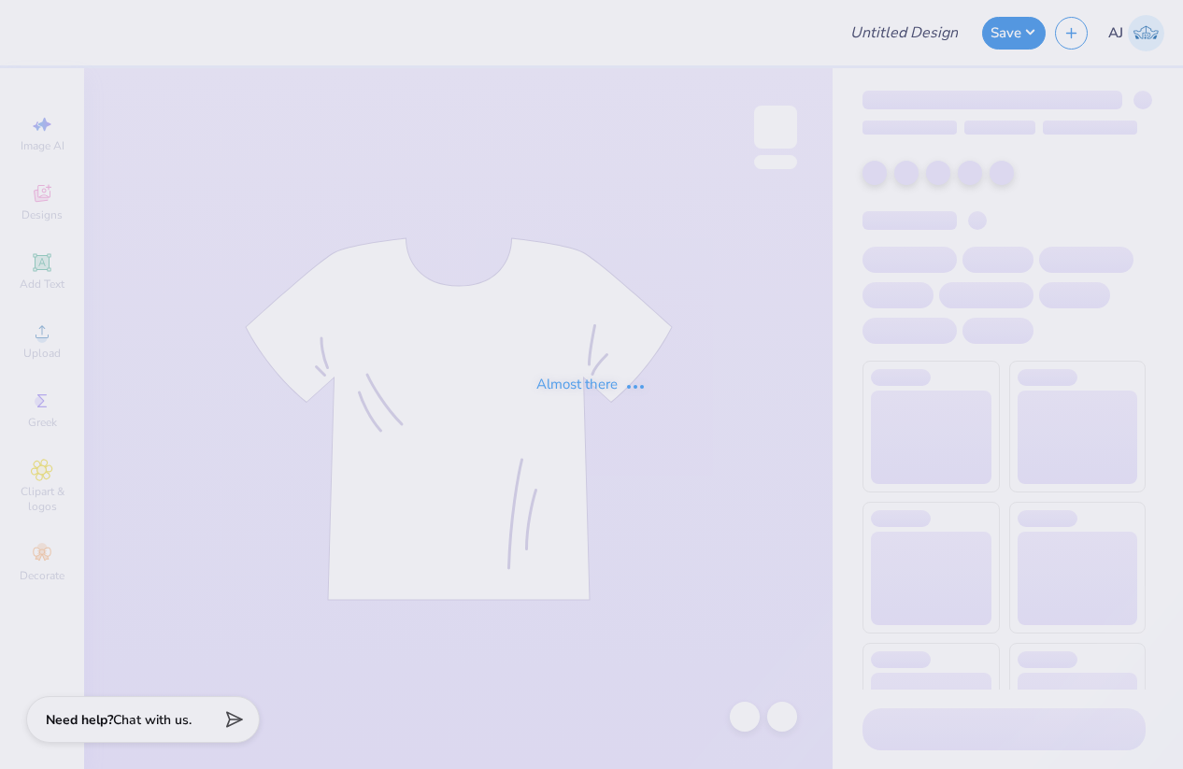
type input "Winter Bid-day Hoodies!"
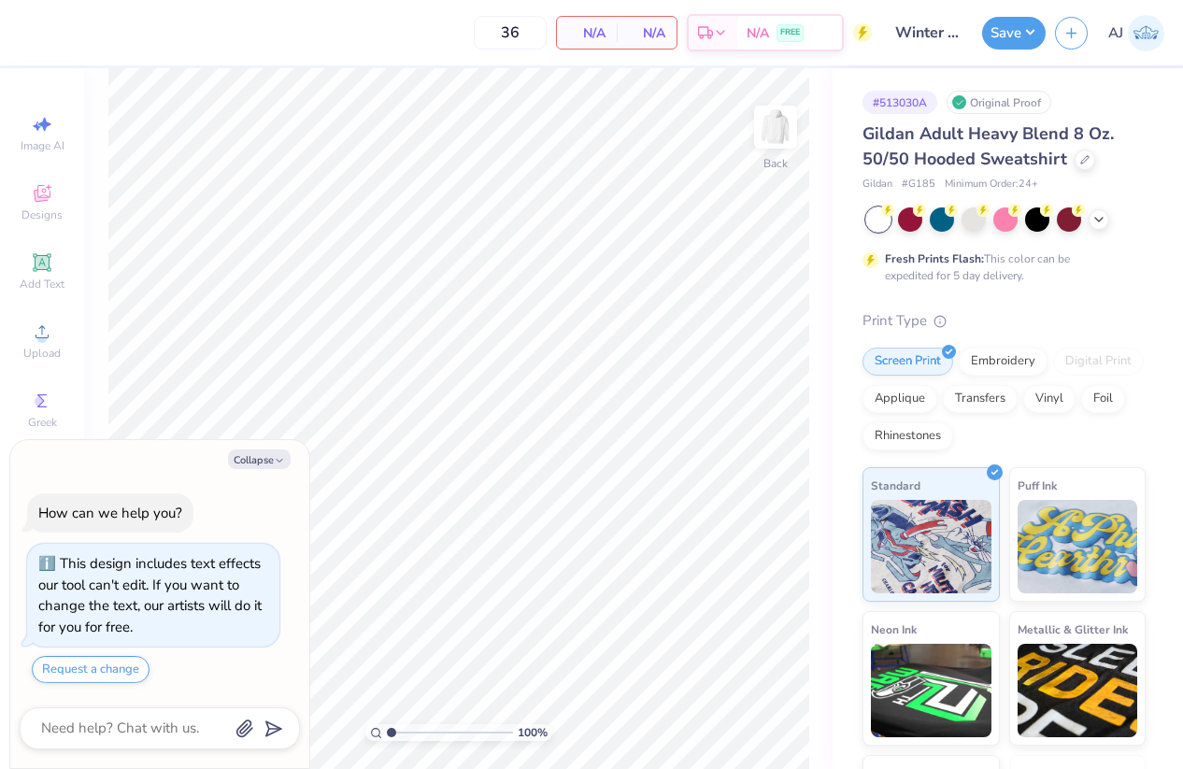
type textarea "x"
